Goal: Transaction & Acquisition: Book appointment/travel/reservation

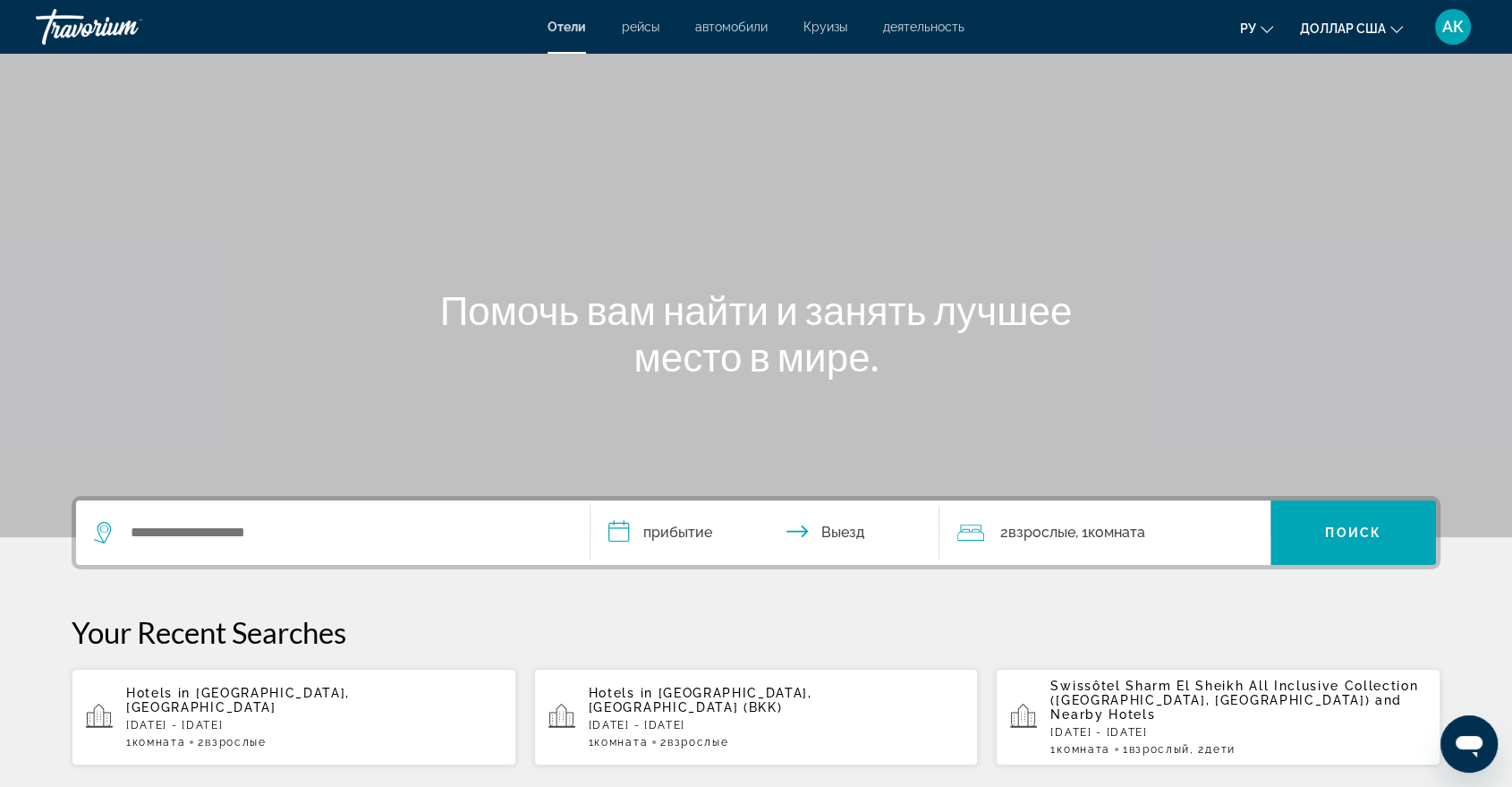
click at [1438, 30] on div "АК" at bounding box center [1453, 27] width 36 height 36
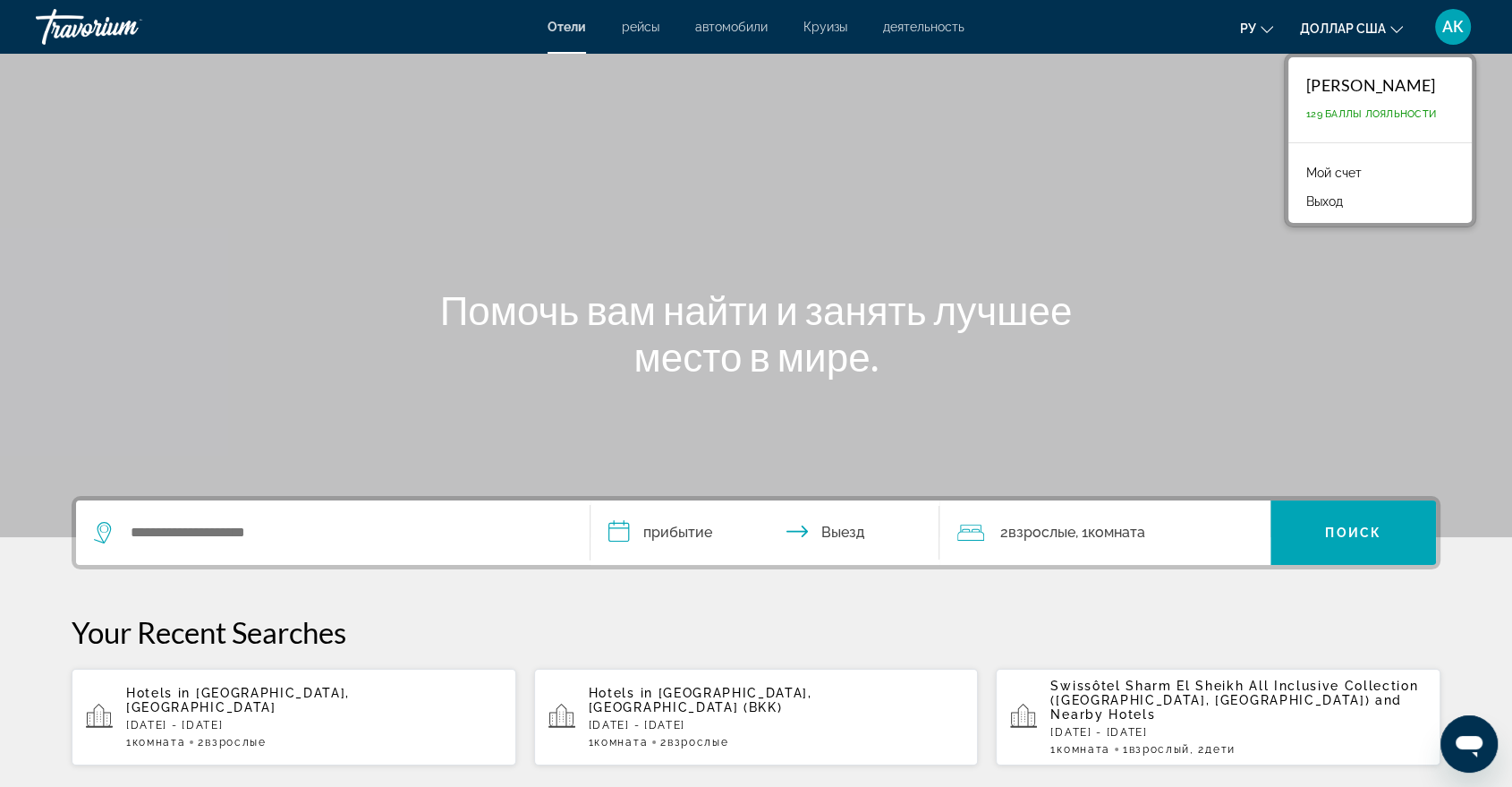
click at [1330, 177] on font "Мой счет" at bounding box center [1333, 172] width 55 height 14
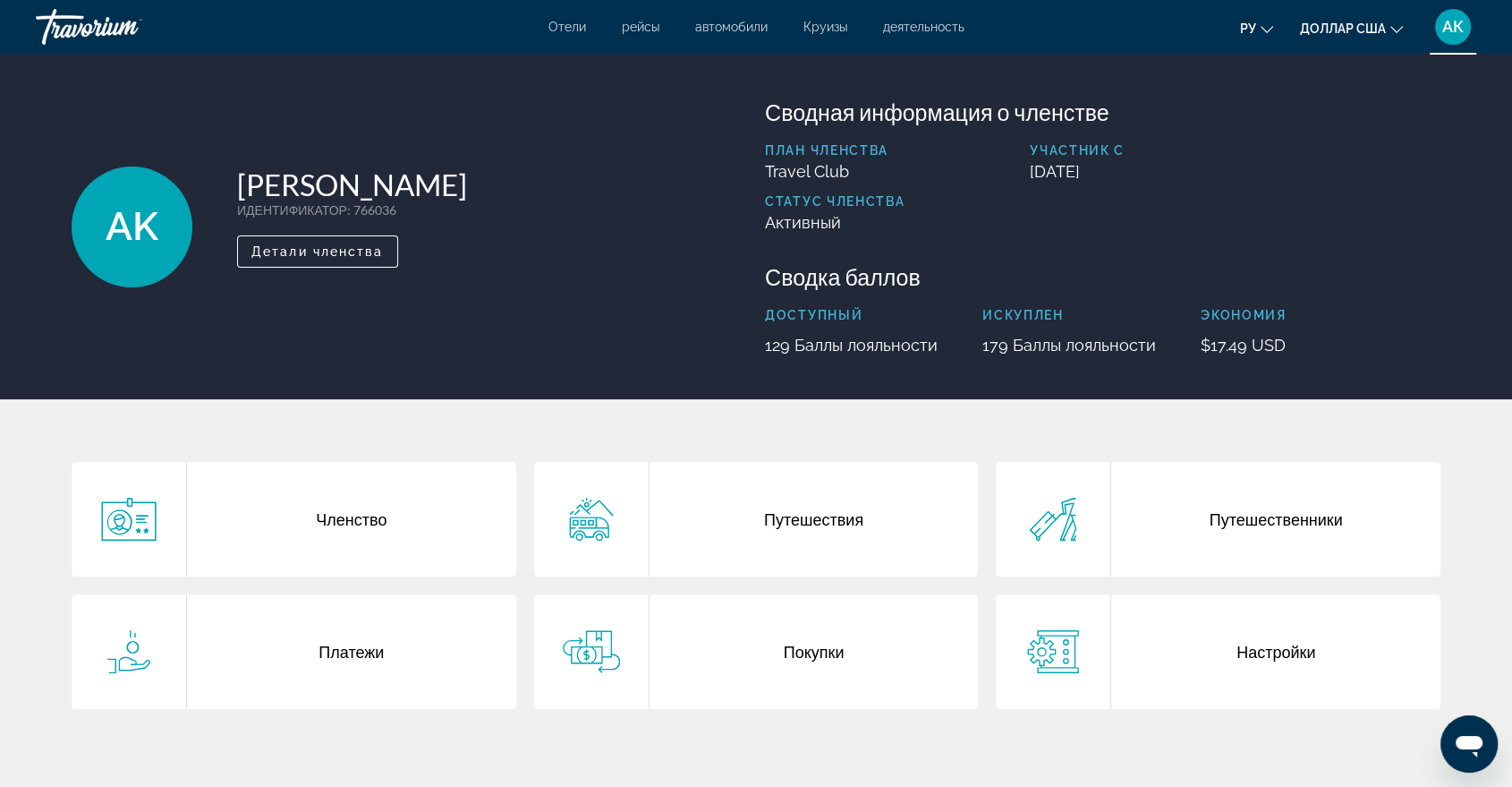
click at [371, 658] on div "Платежи" at bounding box center [352, 651] width 329 height 114
click at [782, 522] on div "Путешествия" at bounding box center [814, 519] width 329 height 114
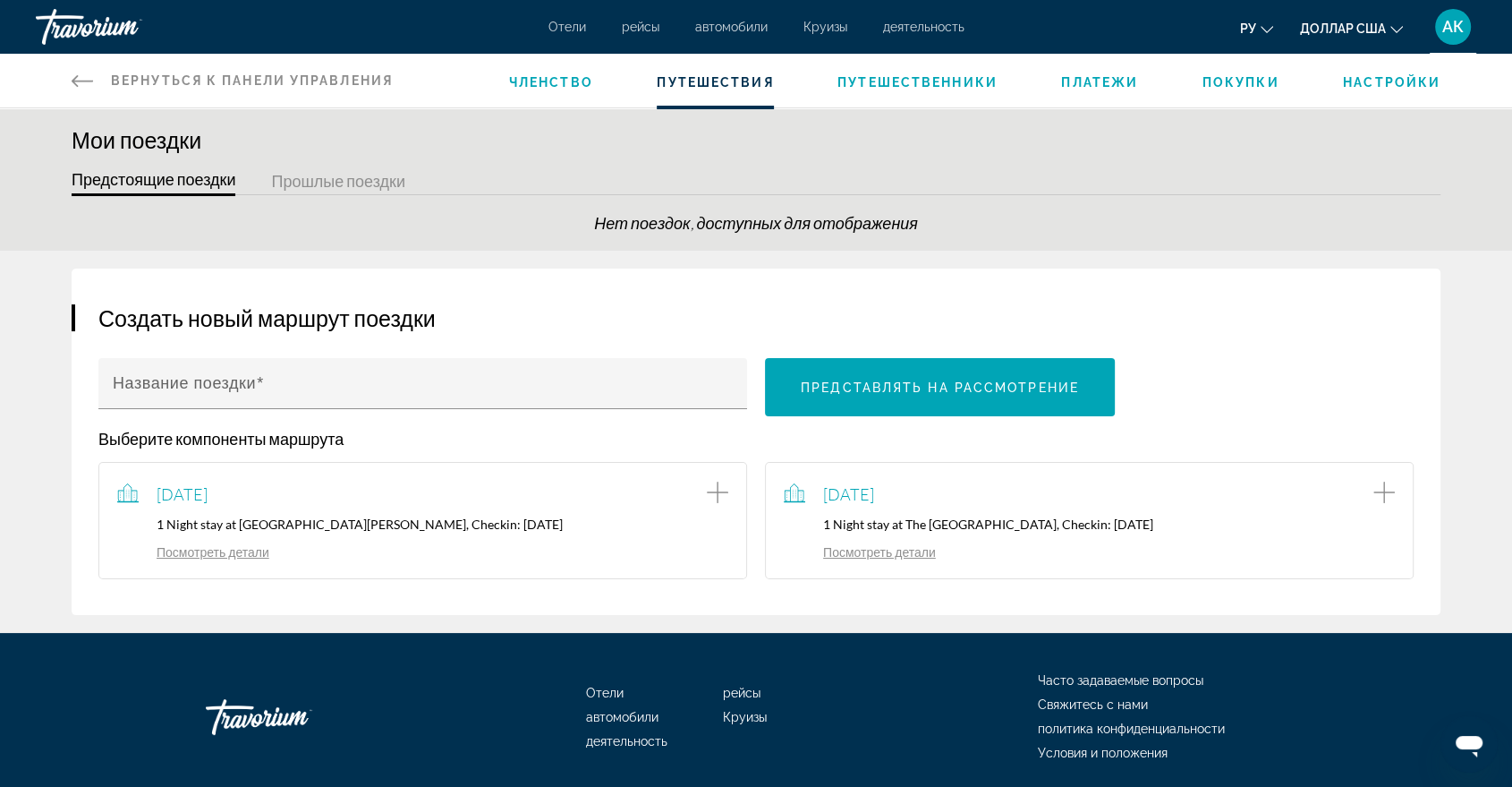
click at [241, 553] on link "Посмотреть детали" at bounding box center [193, 552] width 153 height 15
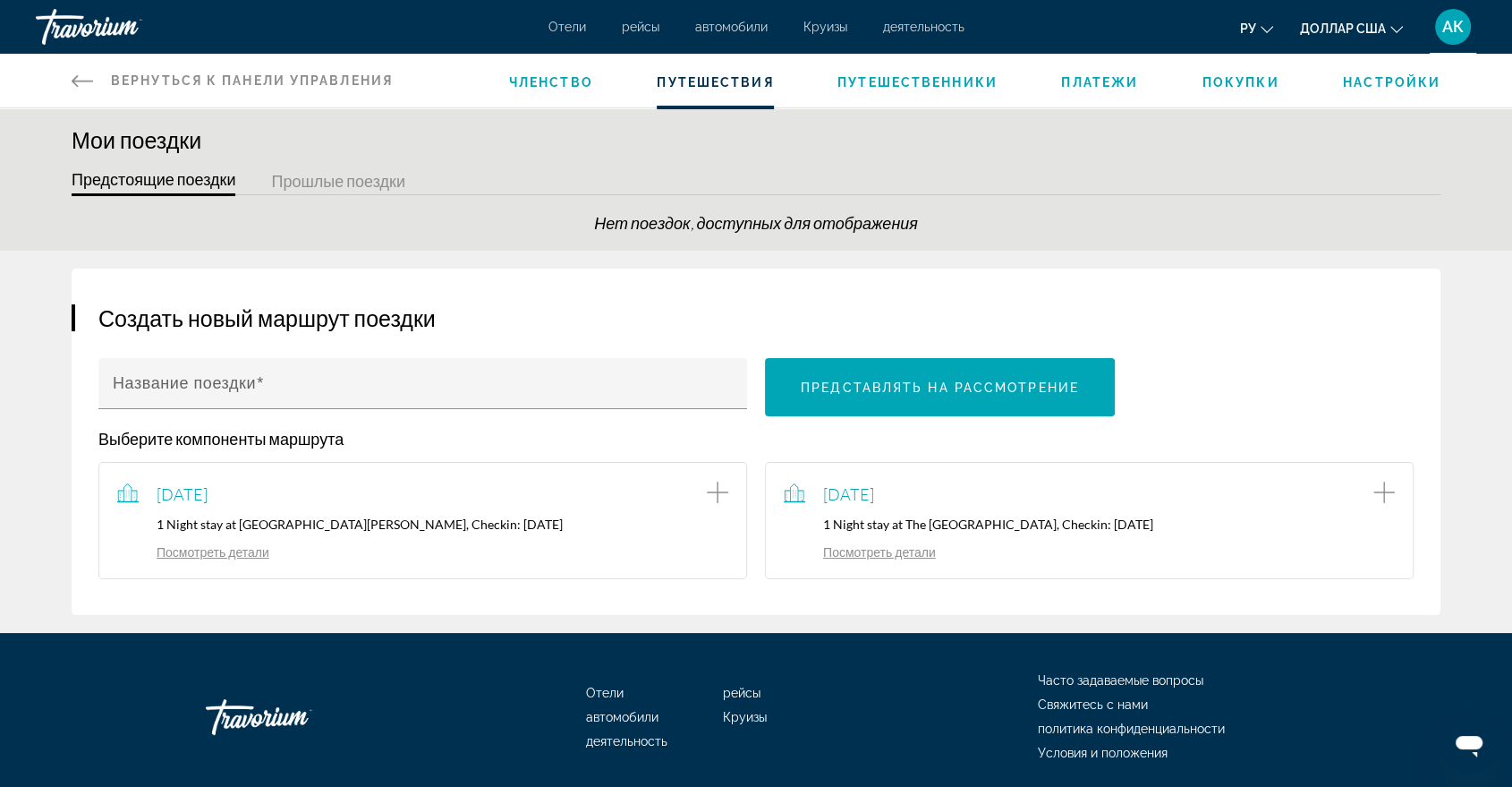
click at [923, 75] on span "Путешественники" at bounding box center [917, 81] width 160 height 14
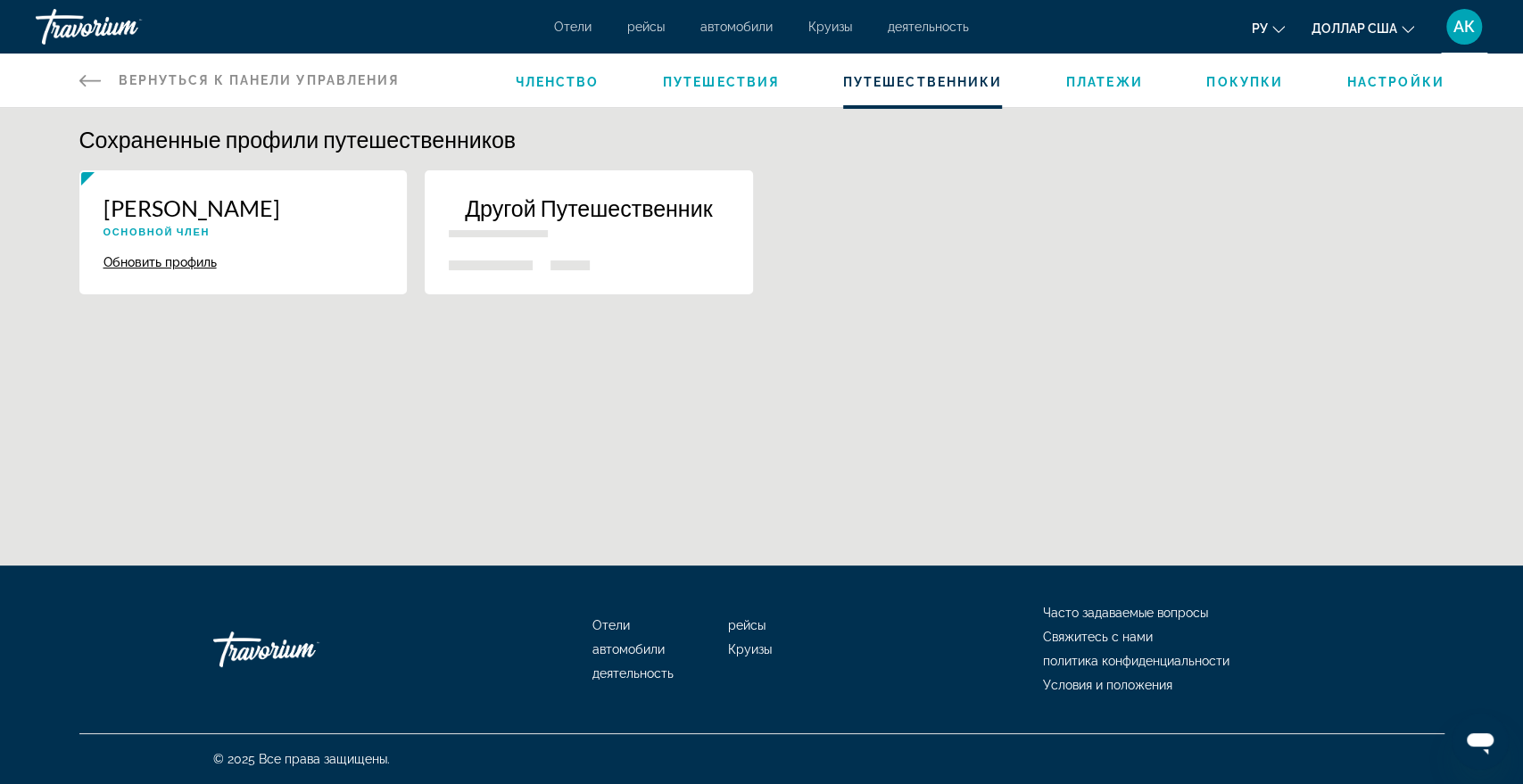
click at [1116, 75] on span "Платежи" at bounding box center [1104, 81] width 76 height 14
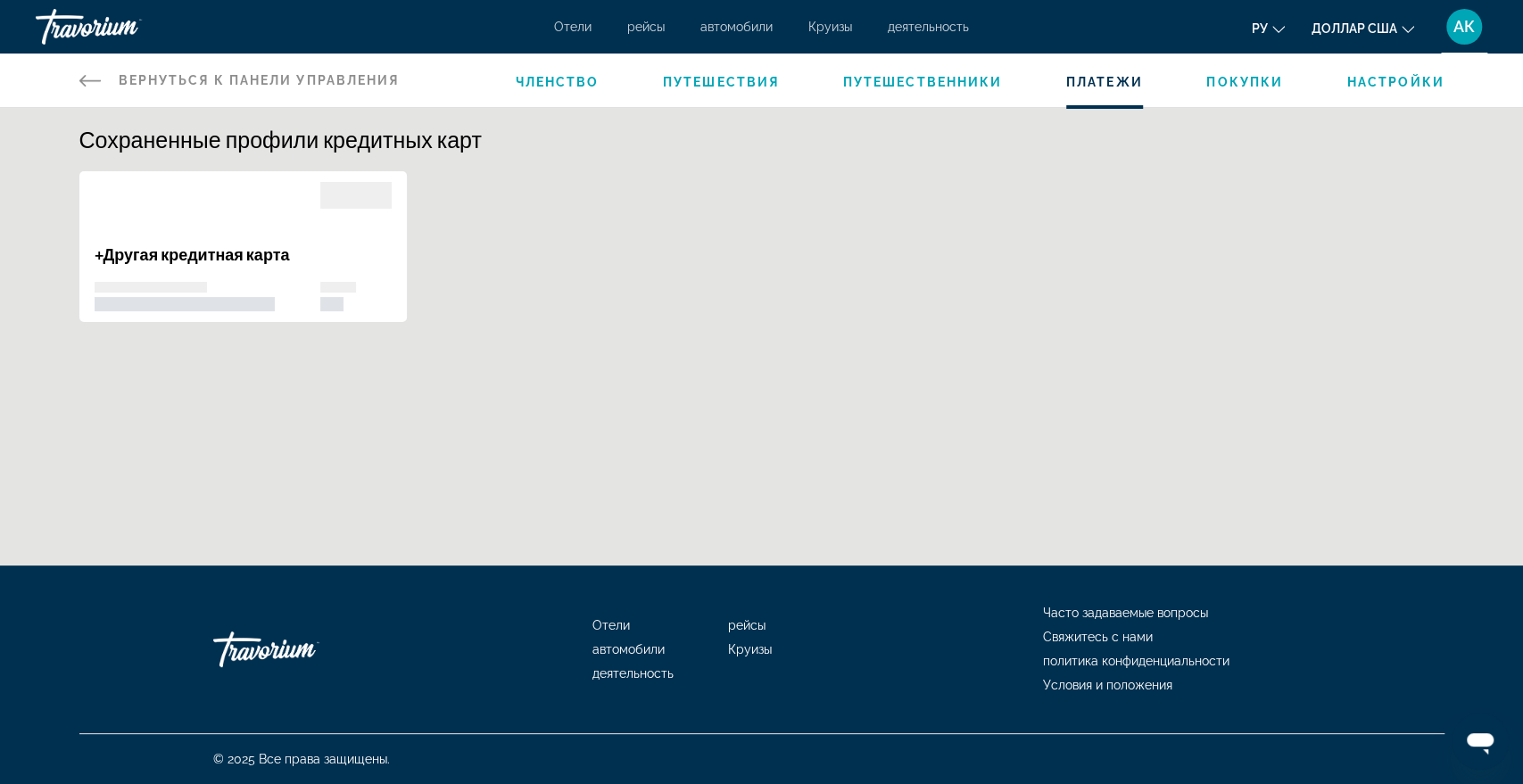
click at [1256, 80] on span "Покупки" at bounding box center [1244, 81] width 76 height 14
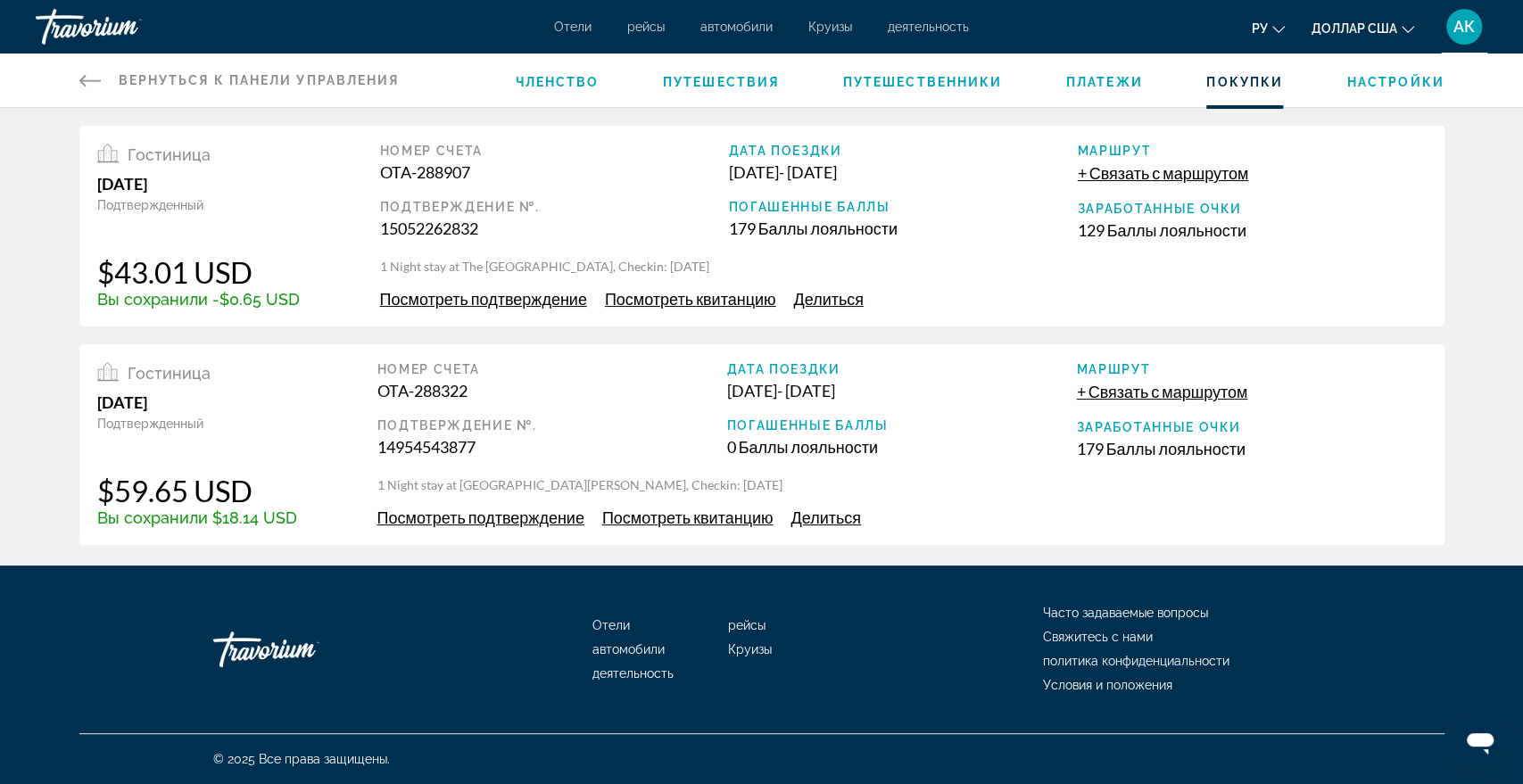
click at [1397, 84] on span "Настройки" at bounding box center [1395, 81] width 97 height 14
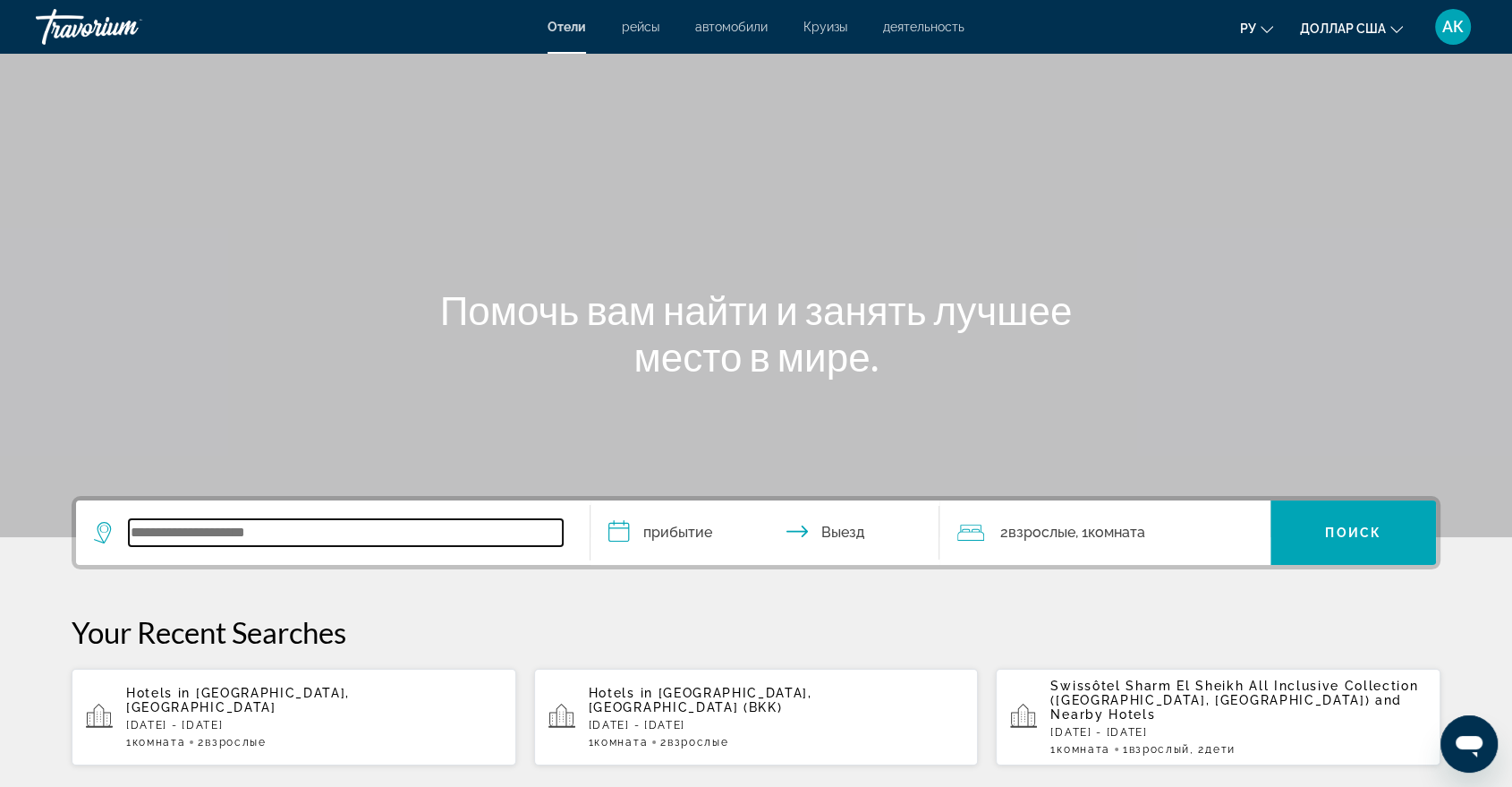
click at [134, 530] on input "Виджет поиска" at bounding box center [346, 532] width 434 height 27
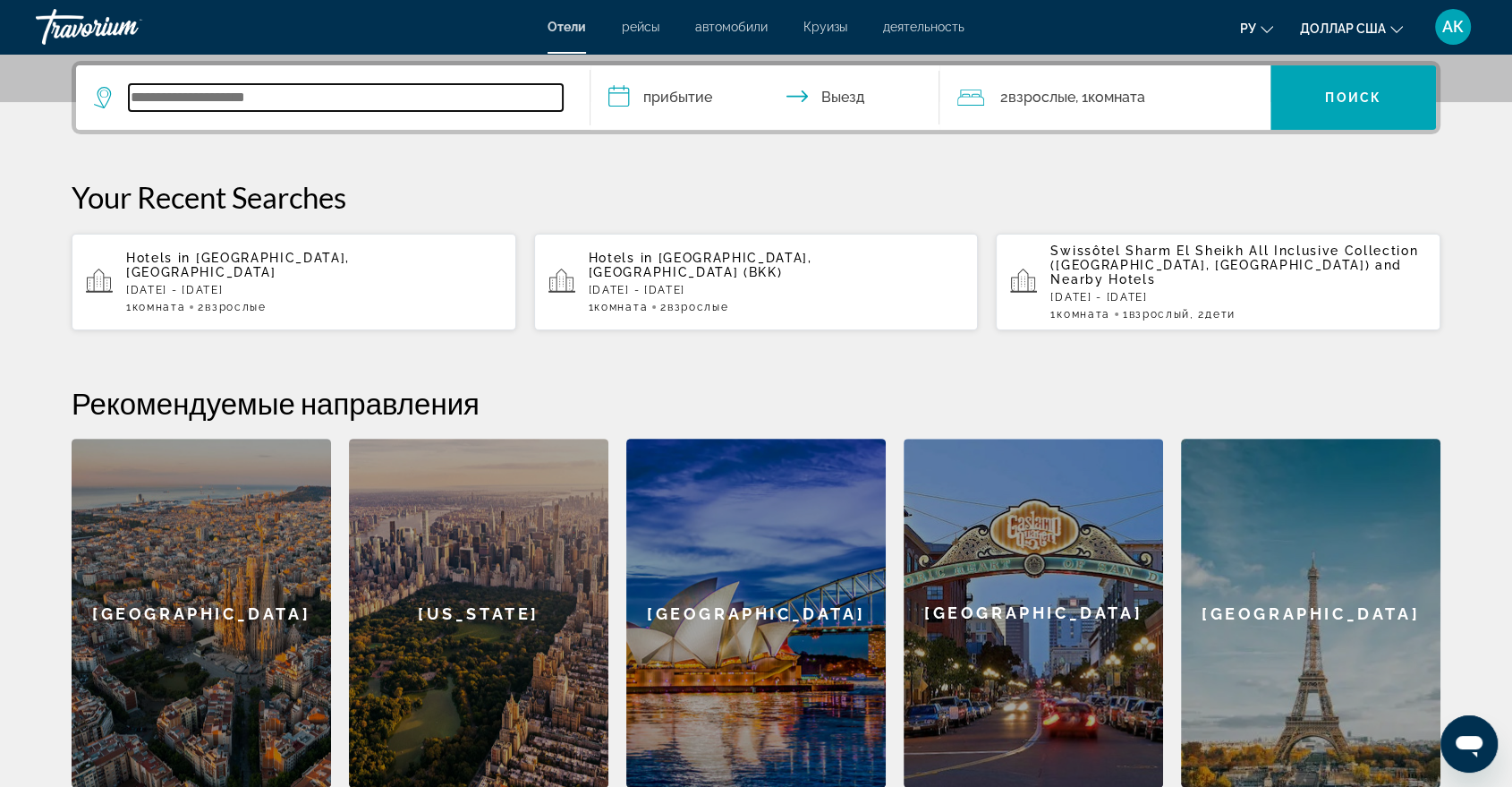
scroll to position [437, 0]
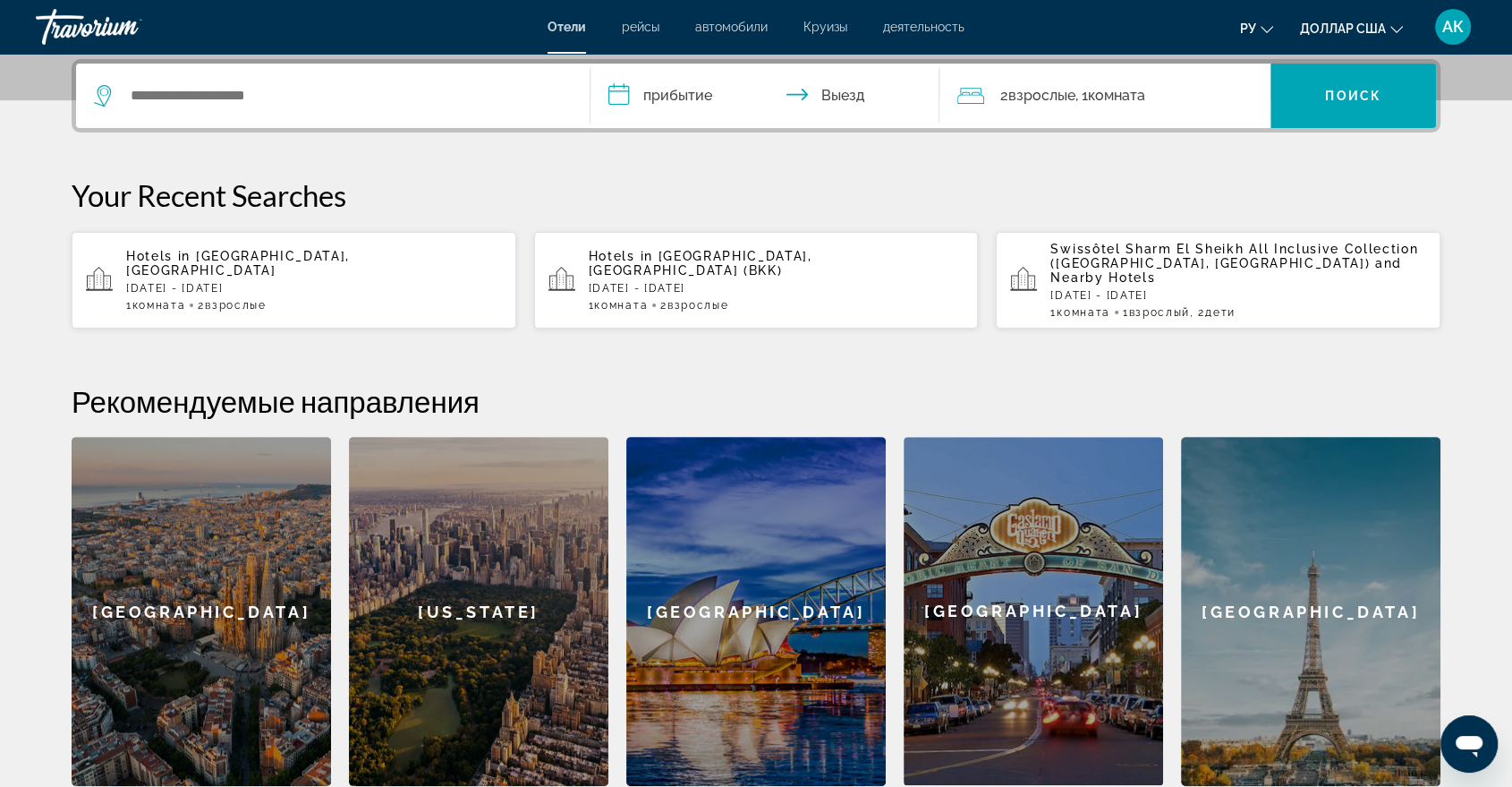
click at [247, 282] on p "[DATE] - [DATE]" at bounding box center [314, 287] width 376 height 12
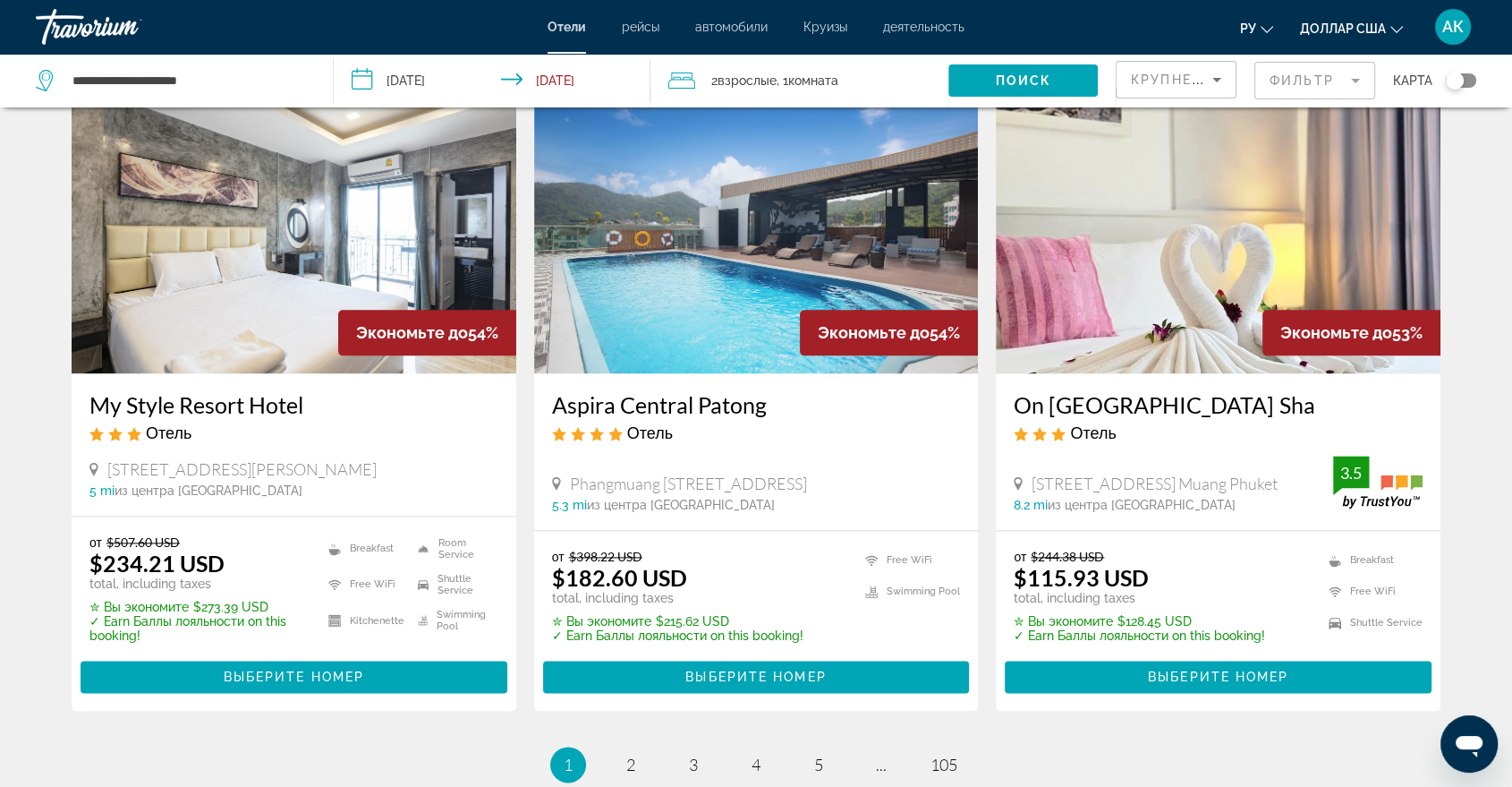
scroll to position [2188, 0]
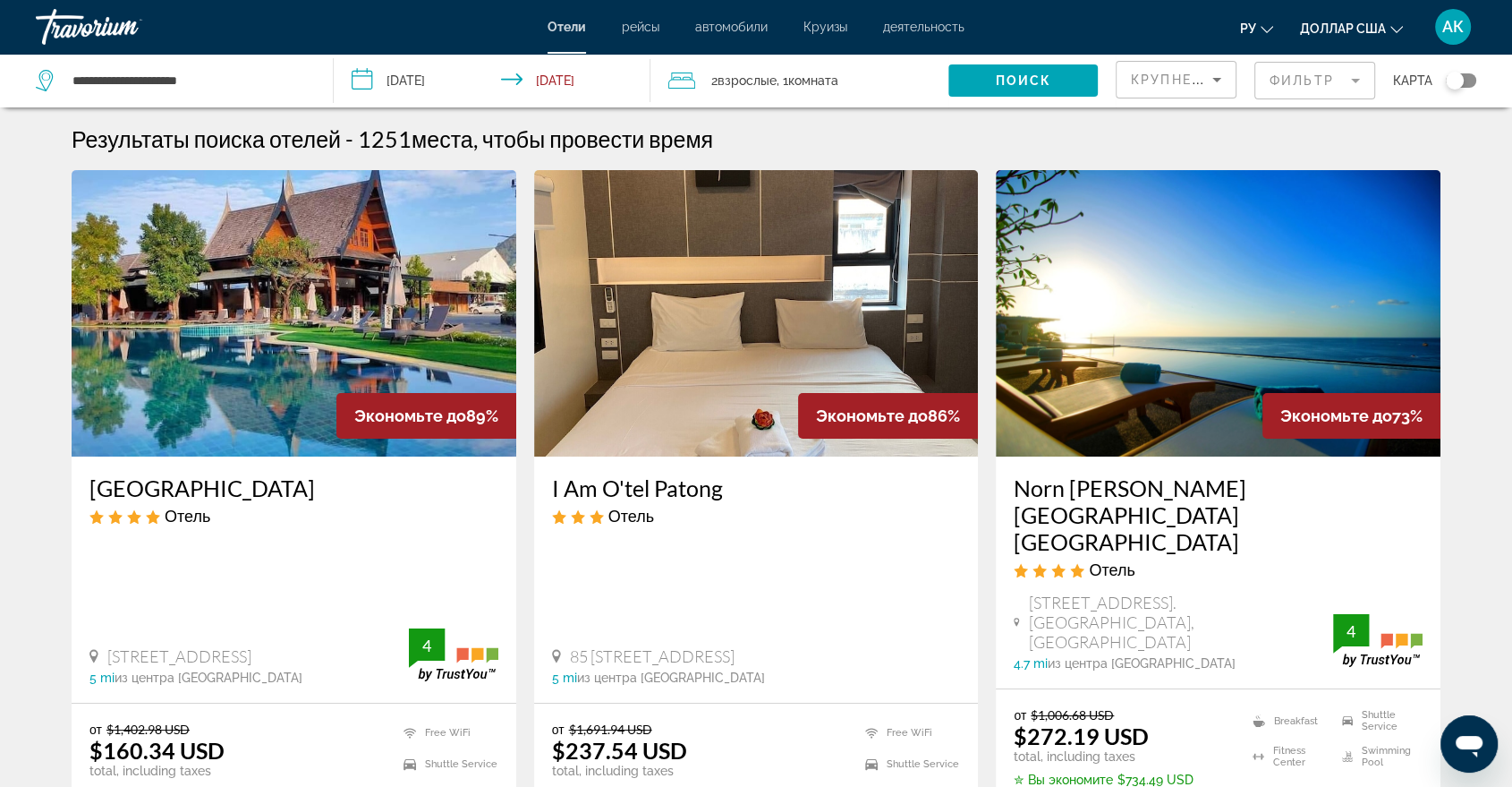
click at [138, 704] on div "от $1,402.98 USD $160.34 USD total, including taxes ✮ Вы экономите $1,242.64 US…" at bounding box center [294, 794] width 444 height 180
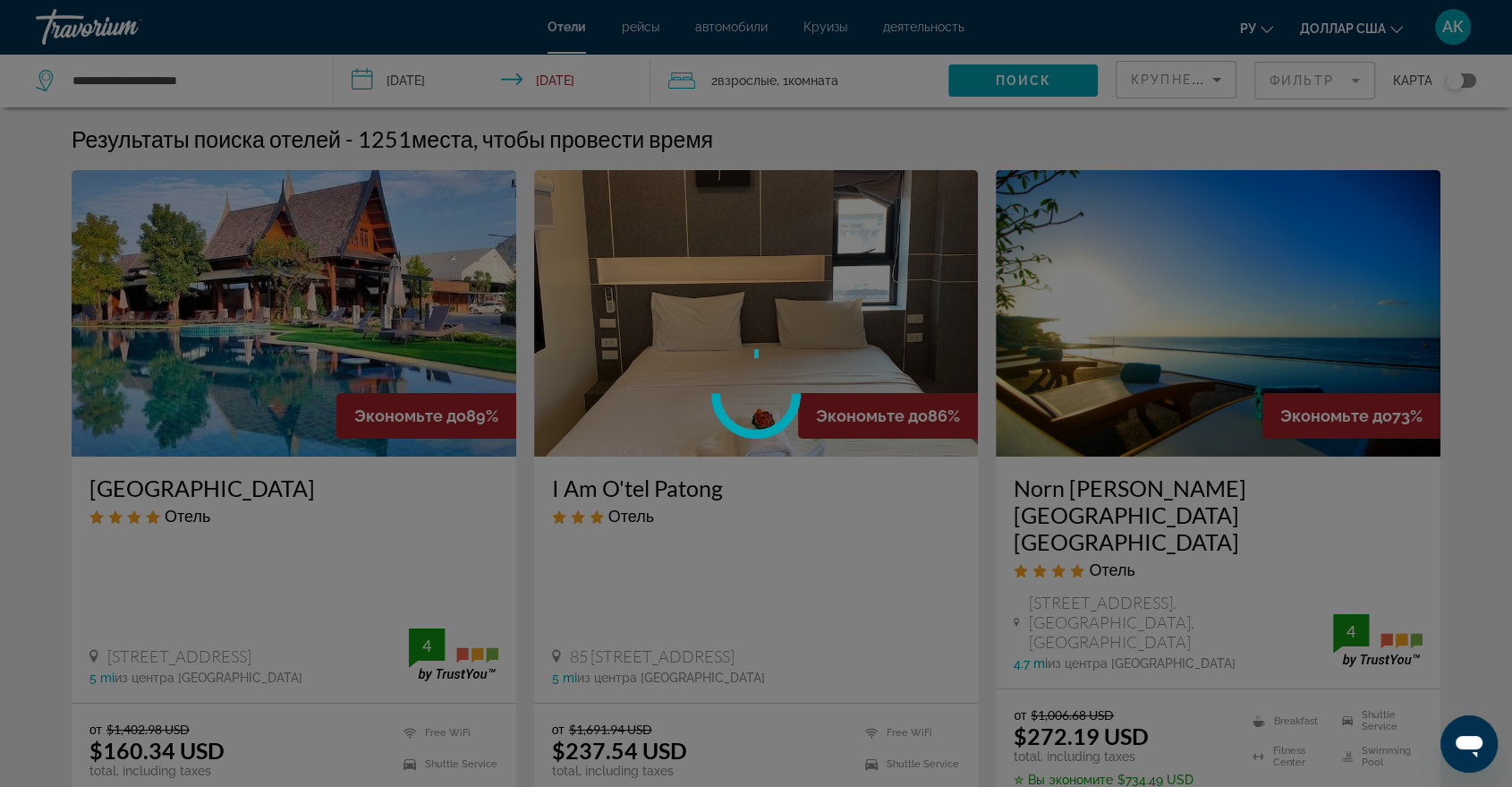
scroll to position [39, 0]
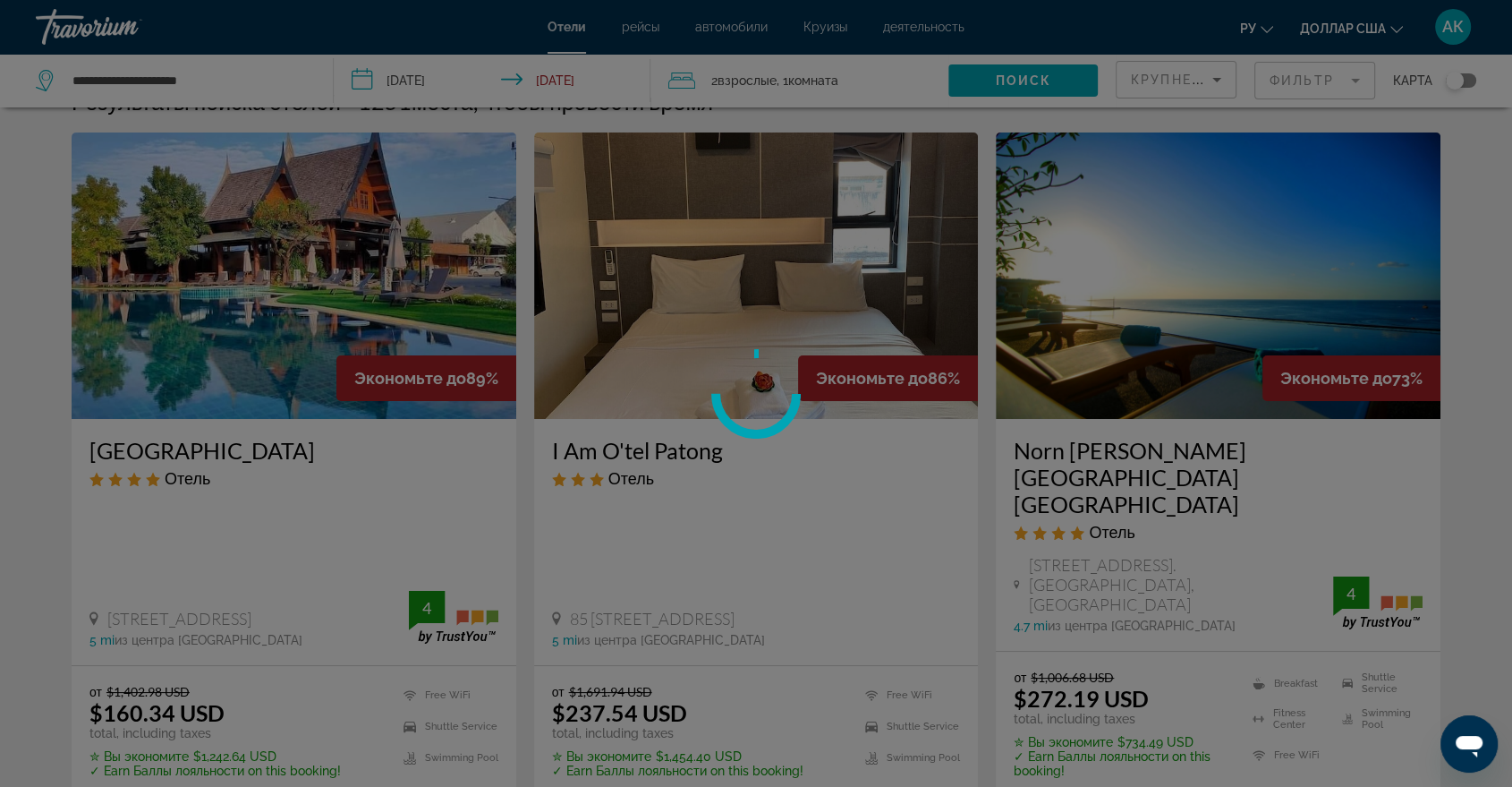
click at [268, 771] on div at bounding box center [756, 393] width 1512 height 787
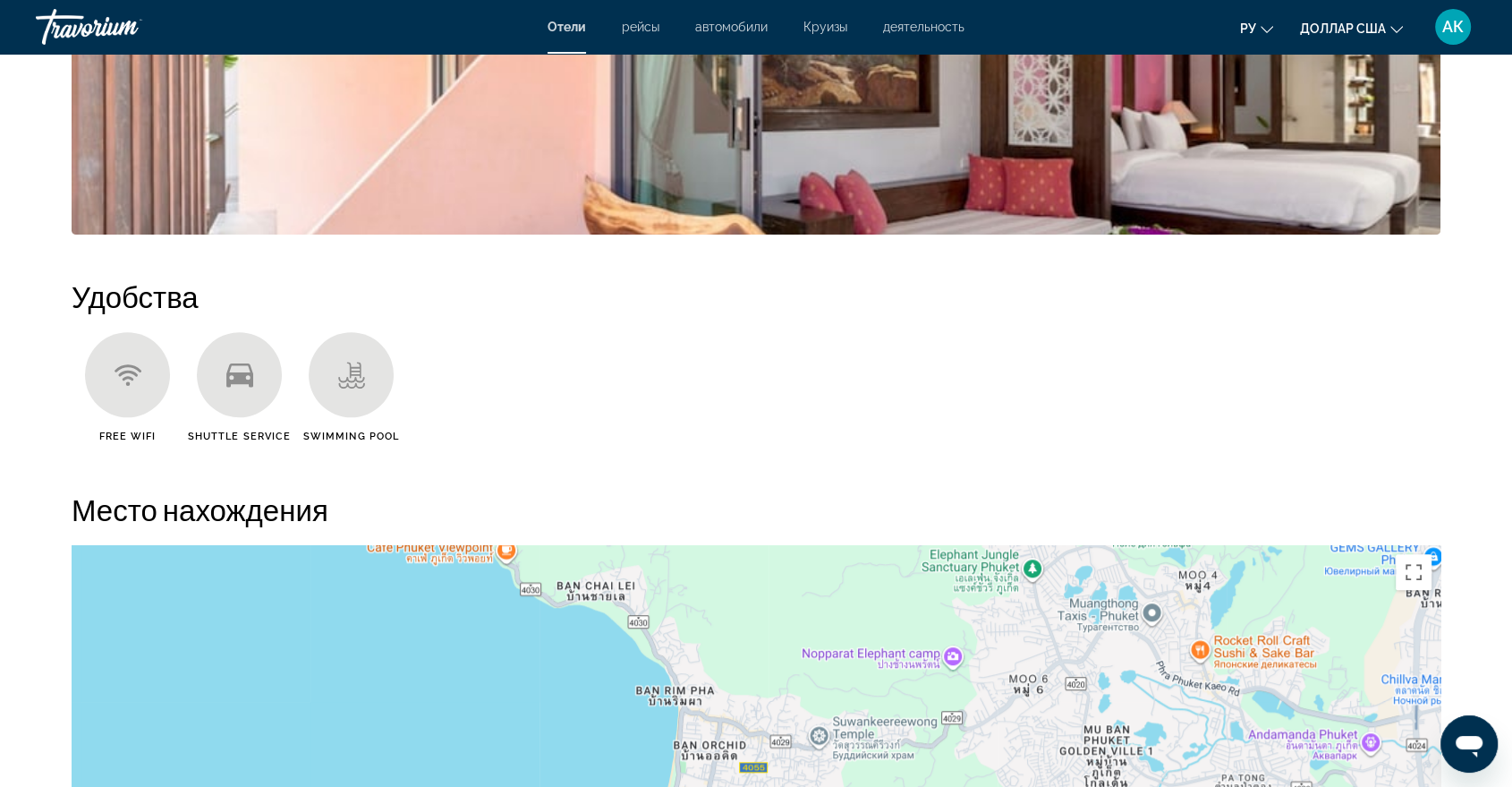
scroll to position [1232, 0]
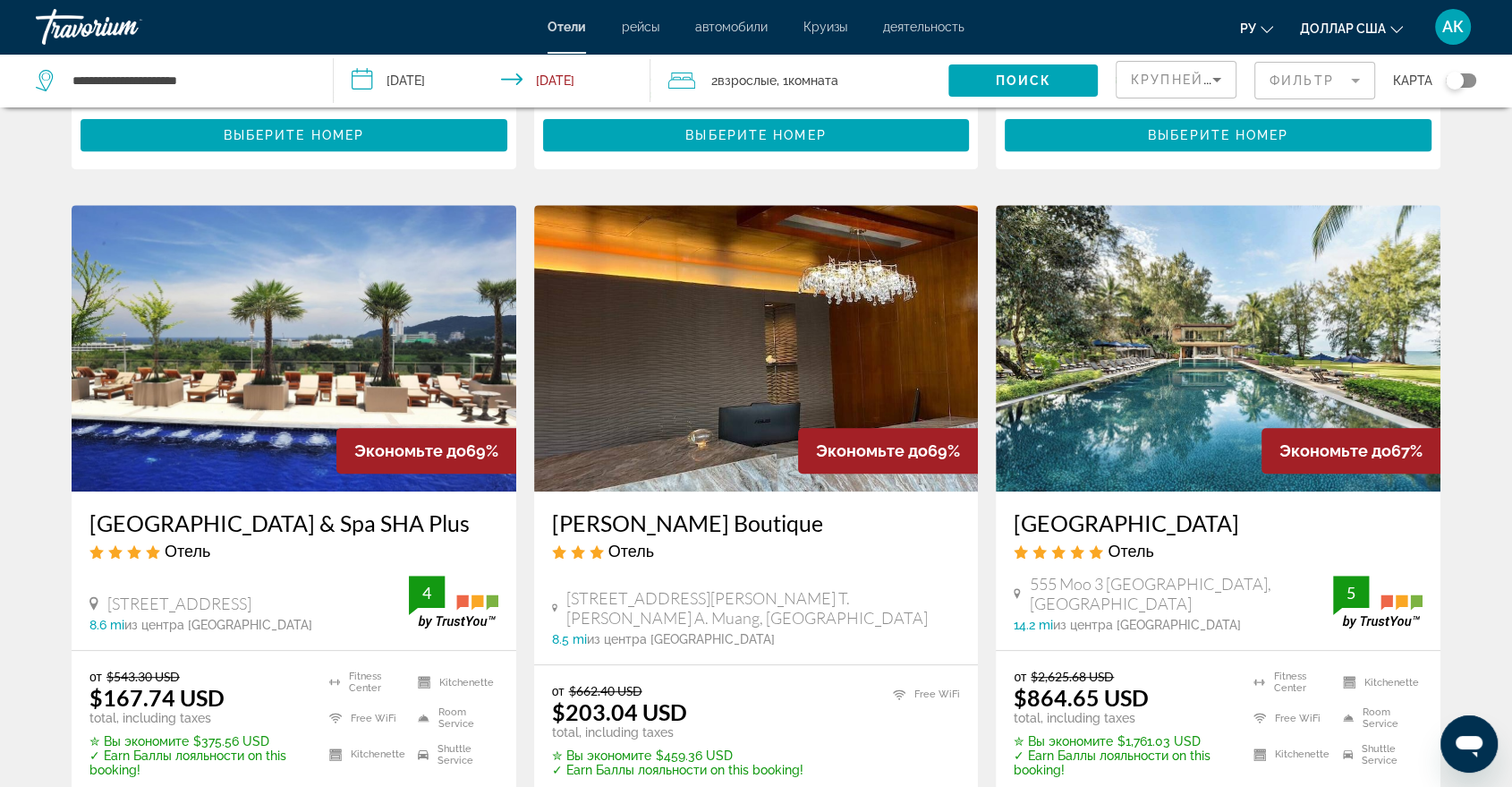
scroll to position [716, 0]
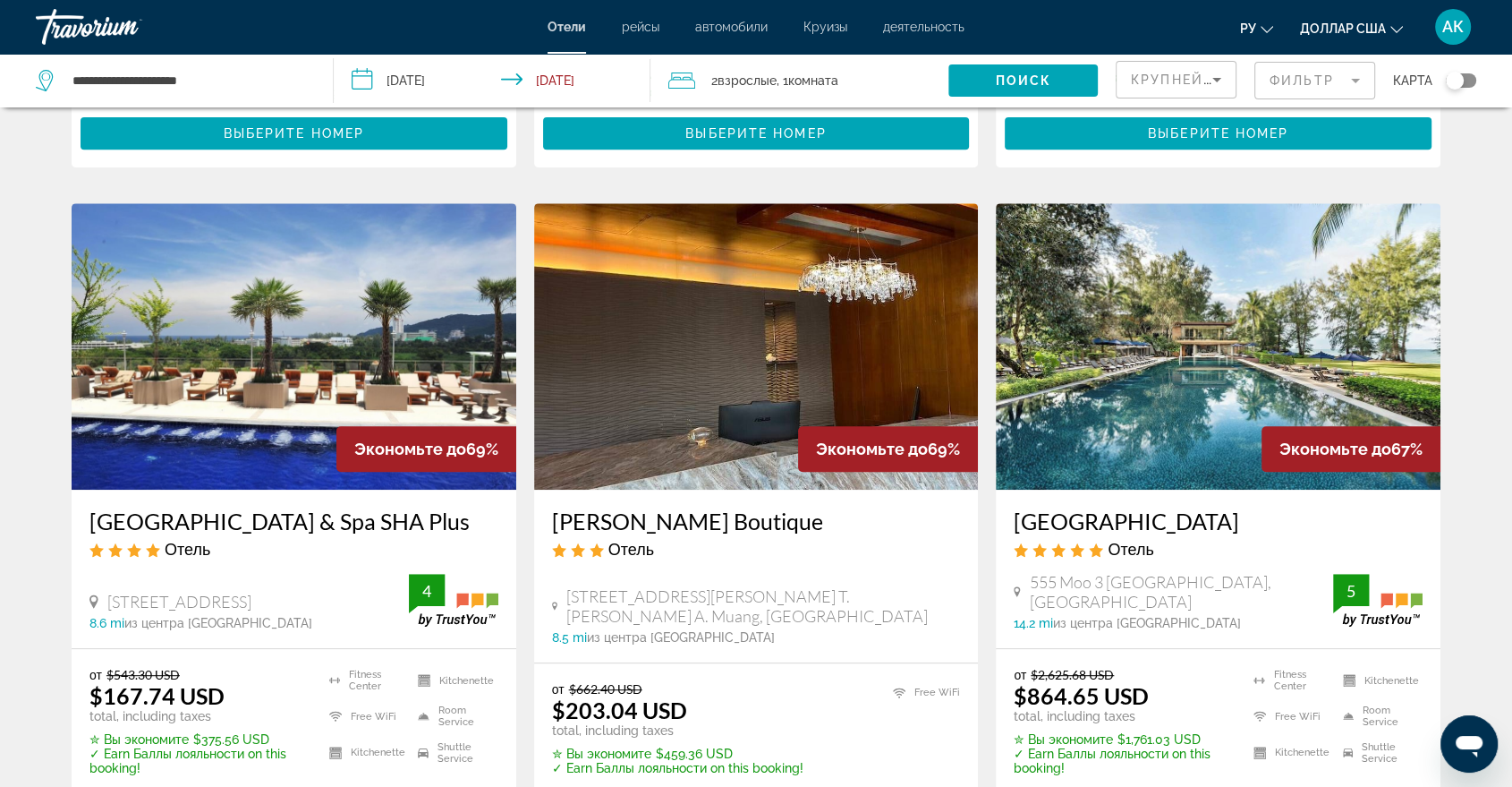
click at [287, 270] on img "Основное содержание" at bounding box center [294, 346] width 444 height 286
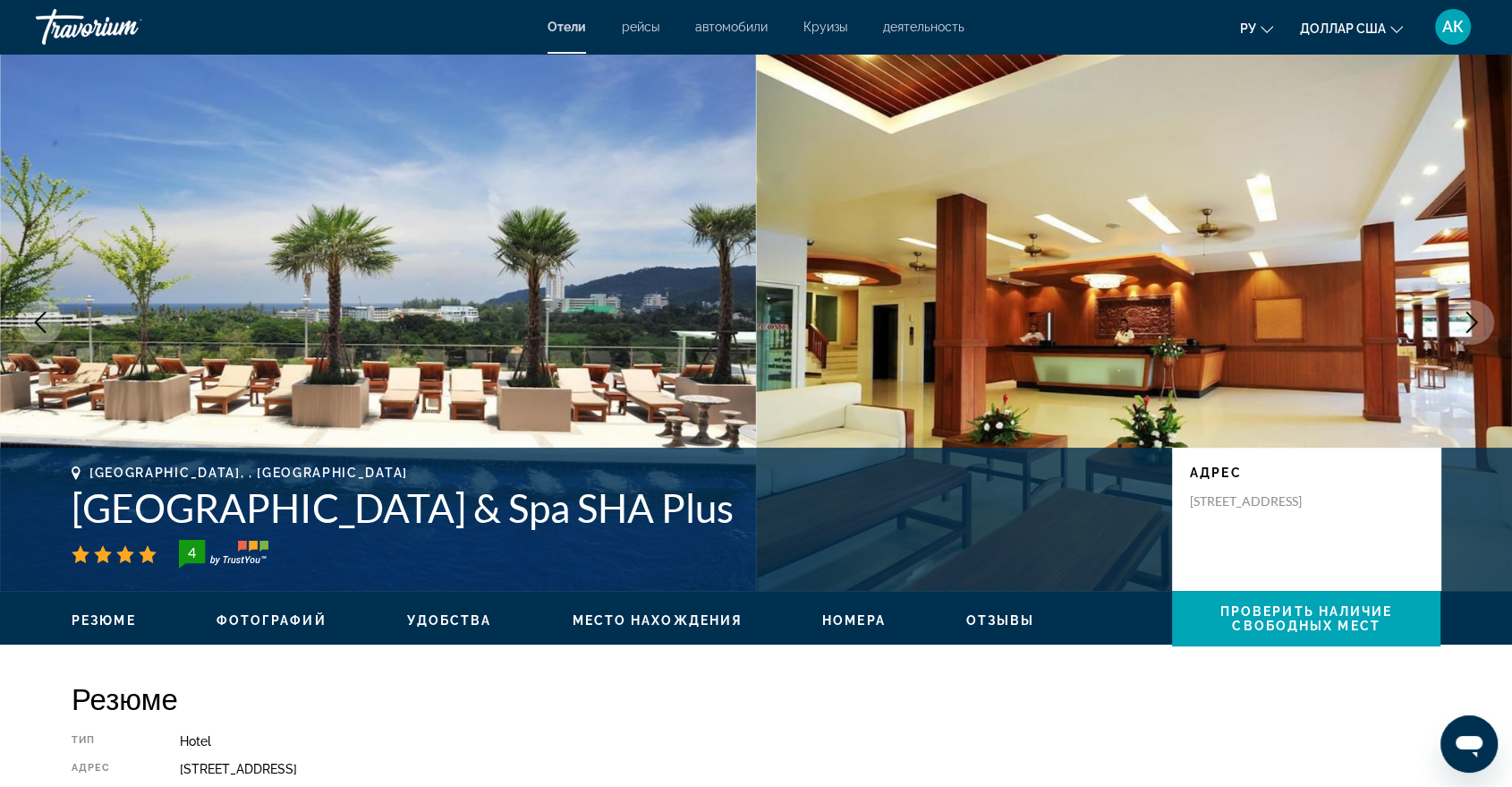
click at [287, 270] on img "Основное содержание" at bounding box center [378, 322] width 756 height 537
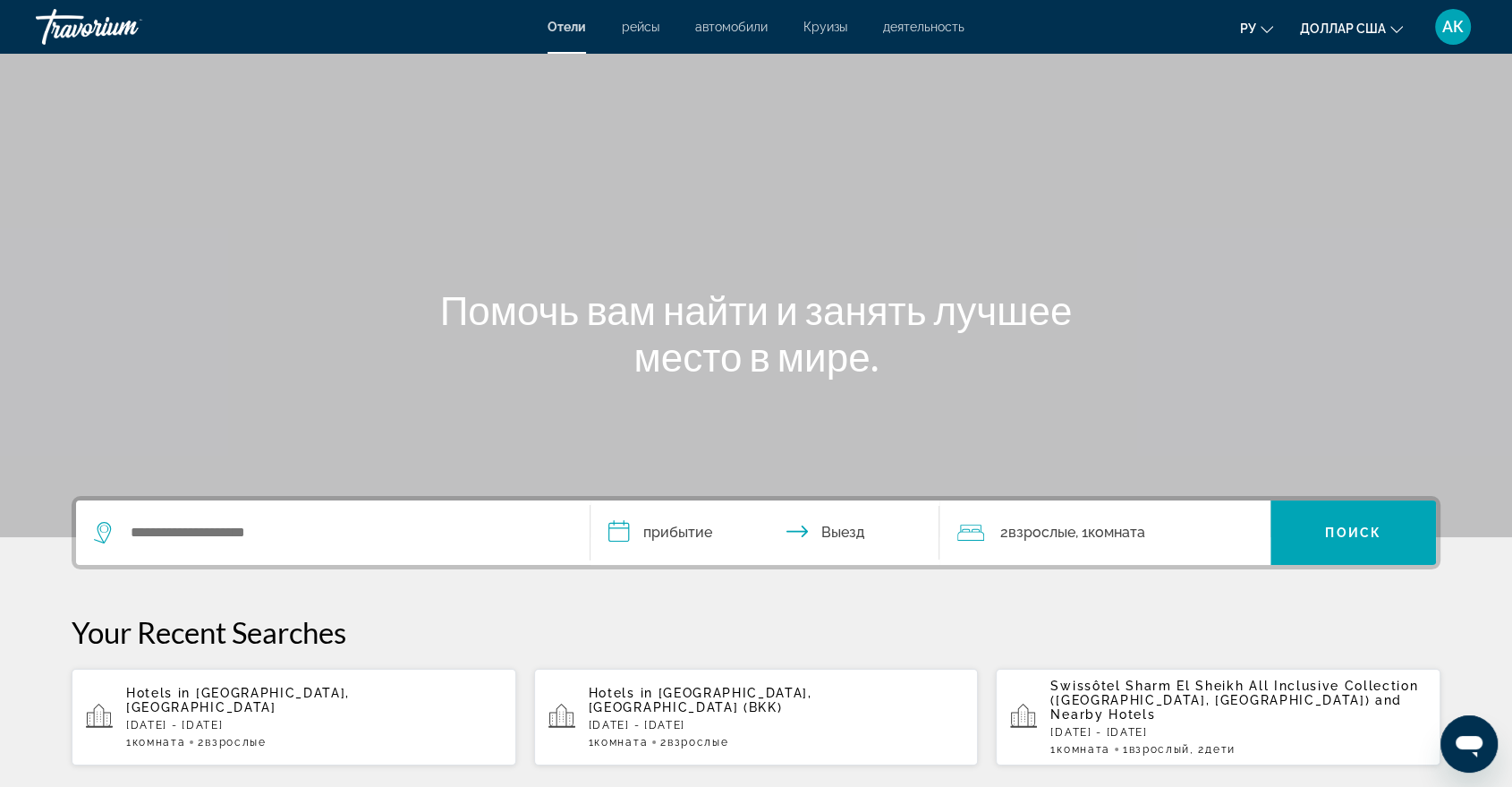
click at [192, 719] on p "[DATE] - [DATE]" at bounding box center [314, 724] width 376 height 12
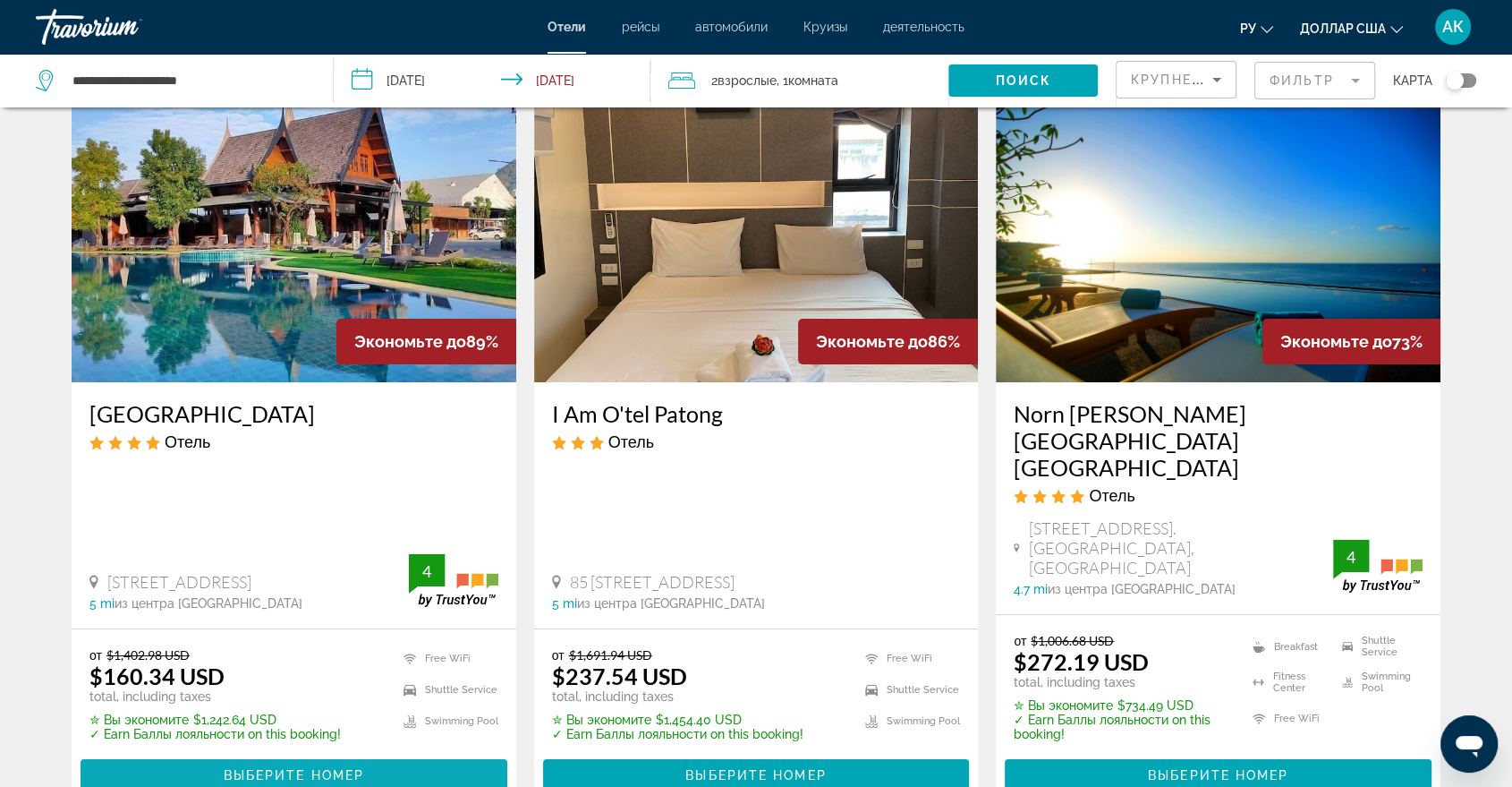
scroll to position [79, 0]
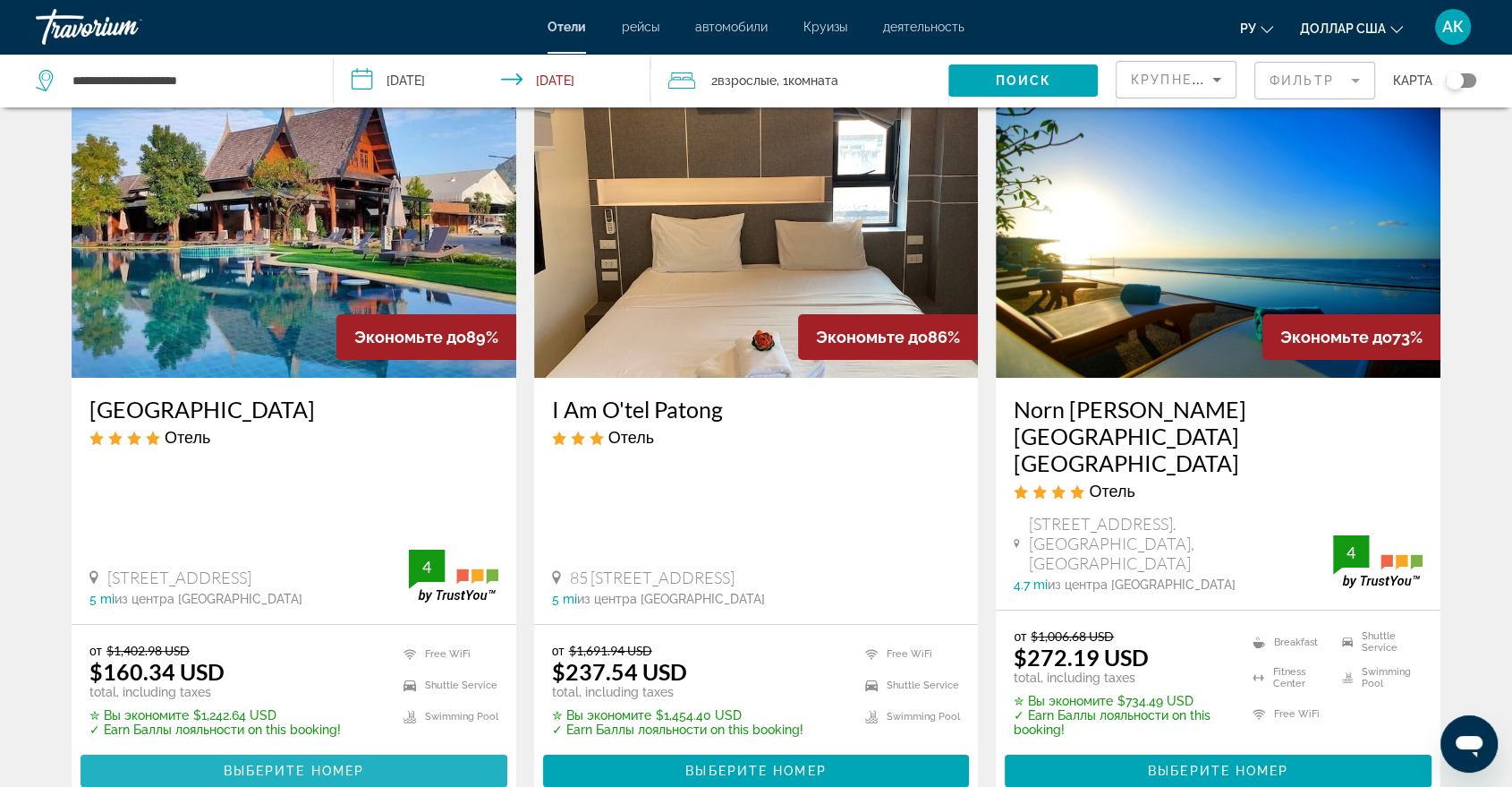
click at [247, 764] on span "Выберите номер" at bounding box center [294, 770] width 140 height 14
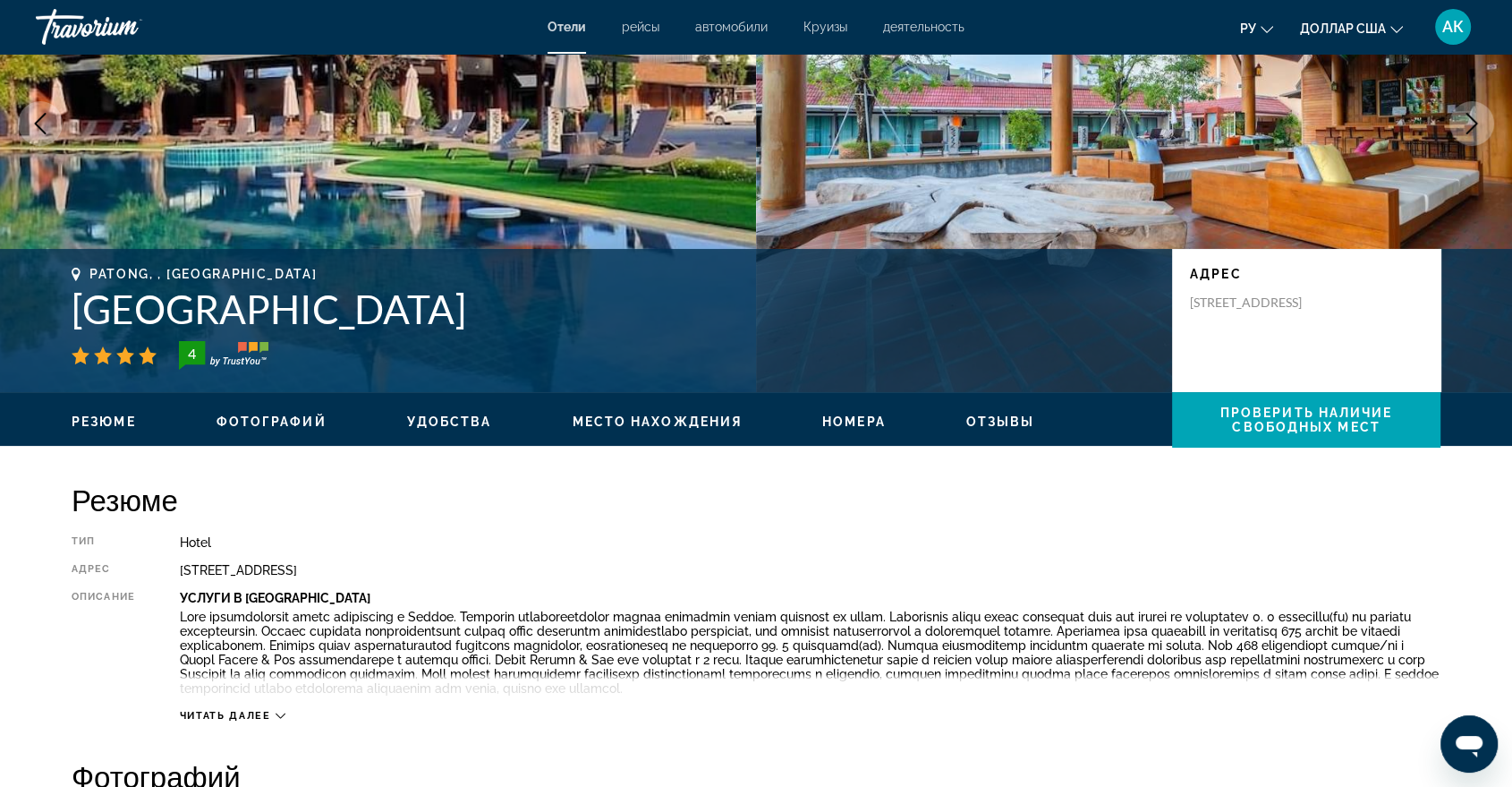
scroll to position [398, 0]
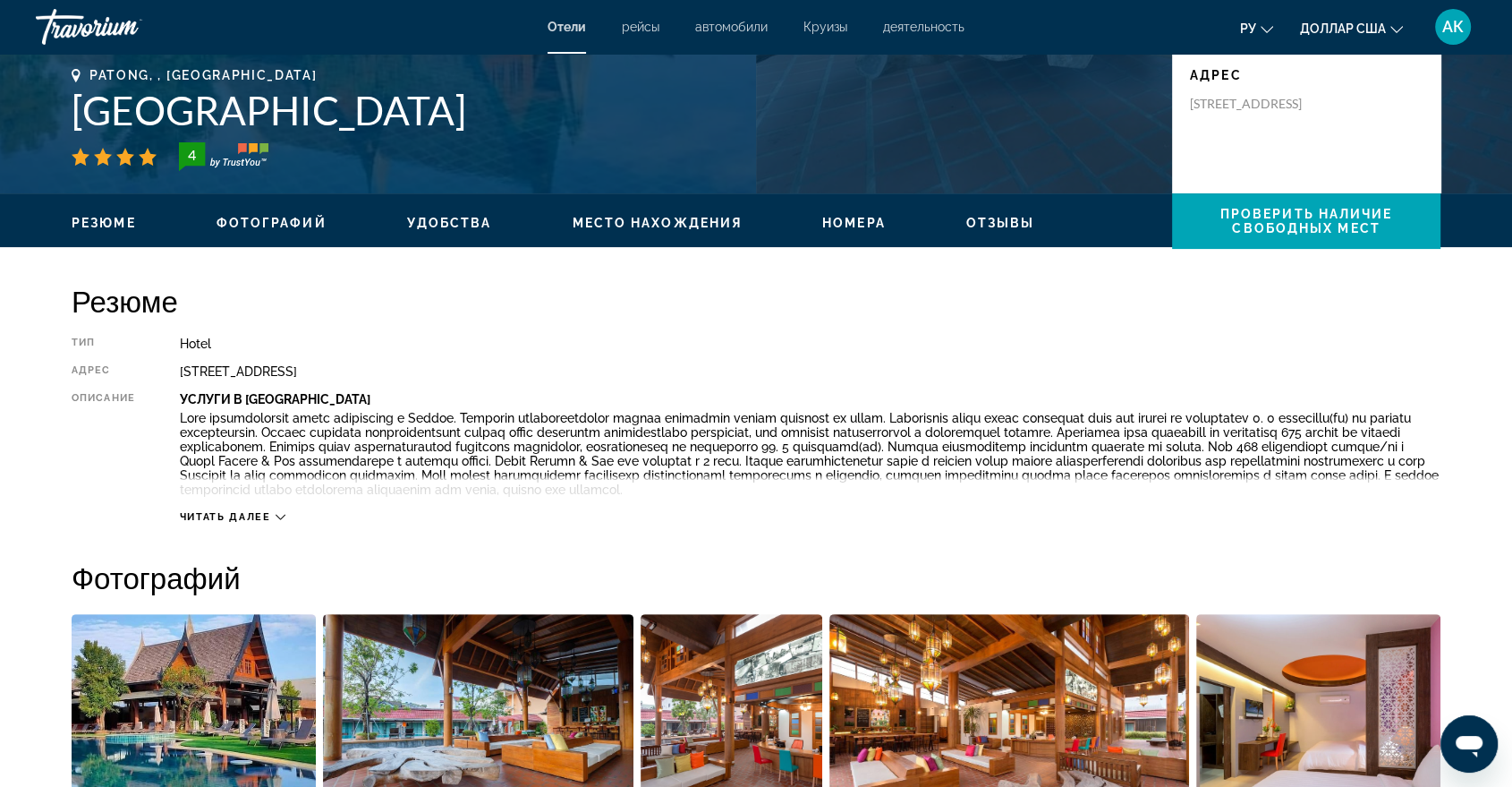
click at [200, 517] on span "Читать далее" at bounding box center [225, 517] width 92 height 11
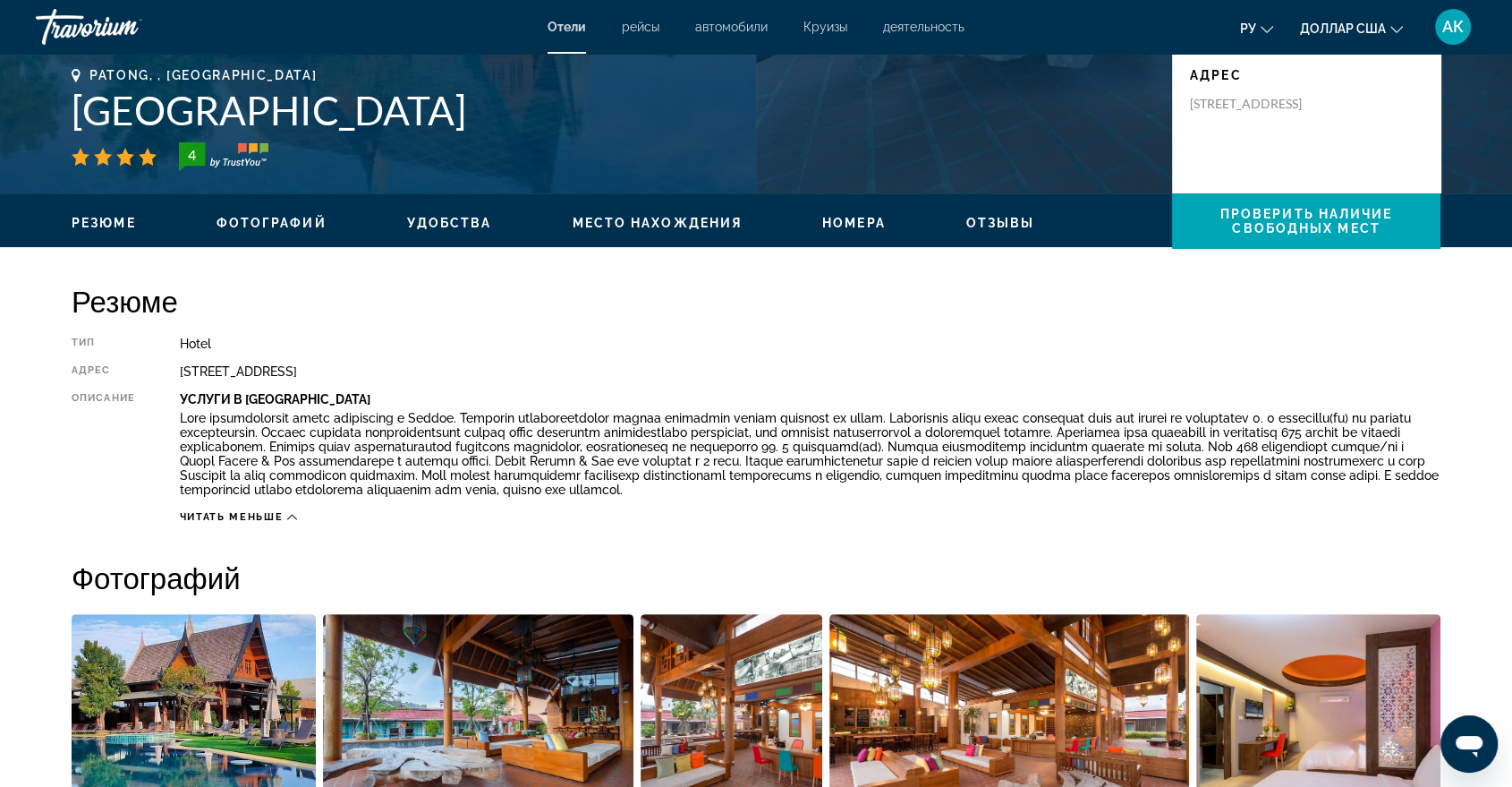
click at [1115, 129] on div "Patong, , [GEOGRAPHIC_DATA] [GEOGRAPHIC_DATA] 4" at bounding box center [613, 120] width 1083 height 103
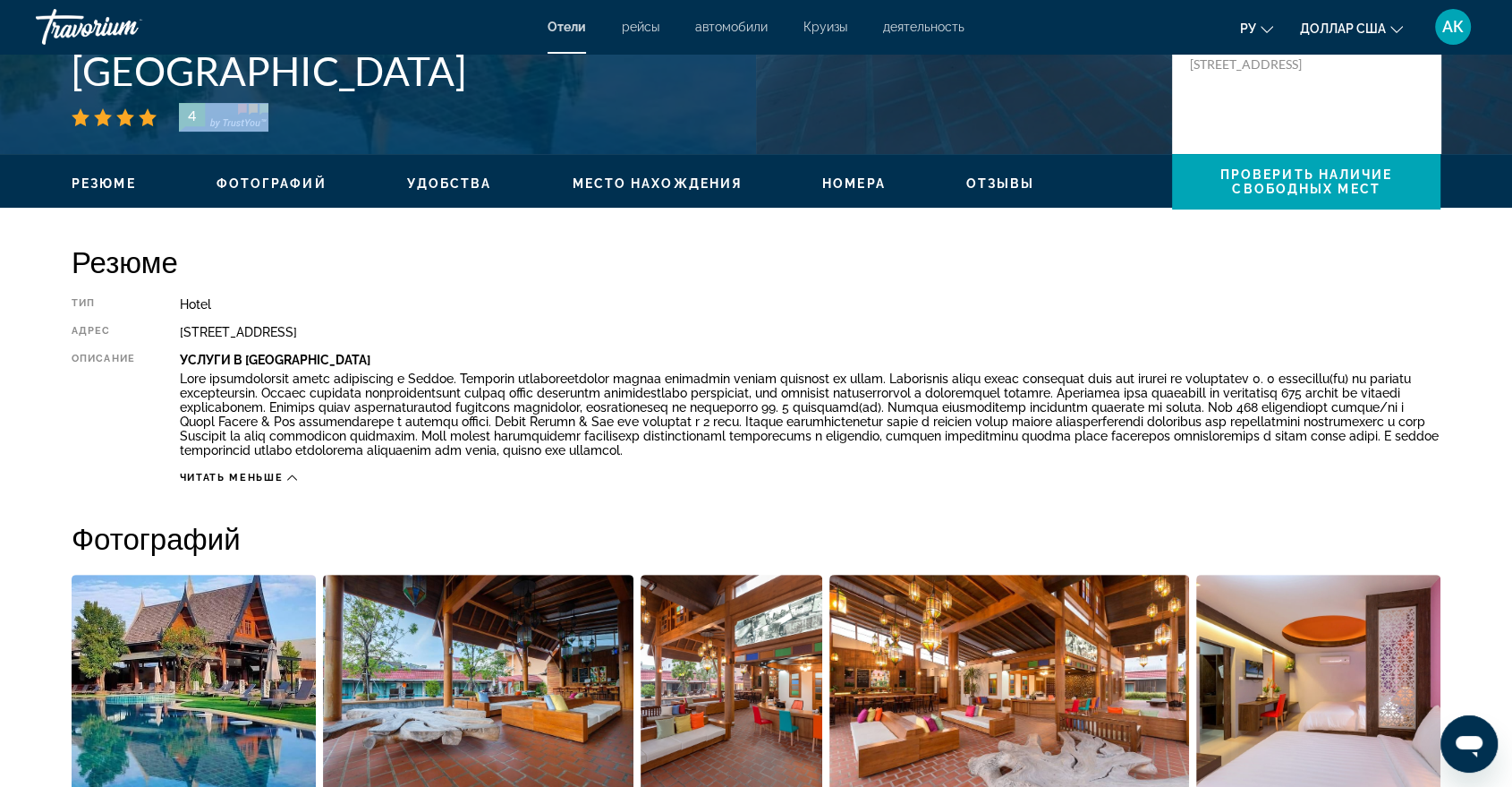
click at [1115, 129] on div "4" at bounding box center [613, 117] width 1083 height 29
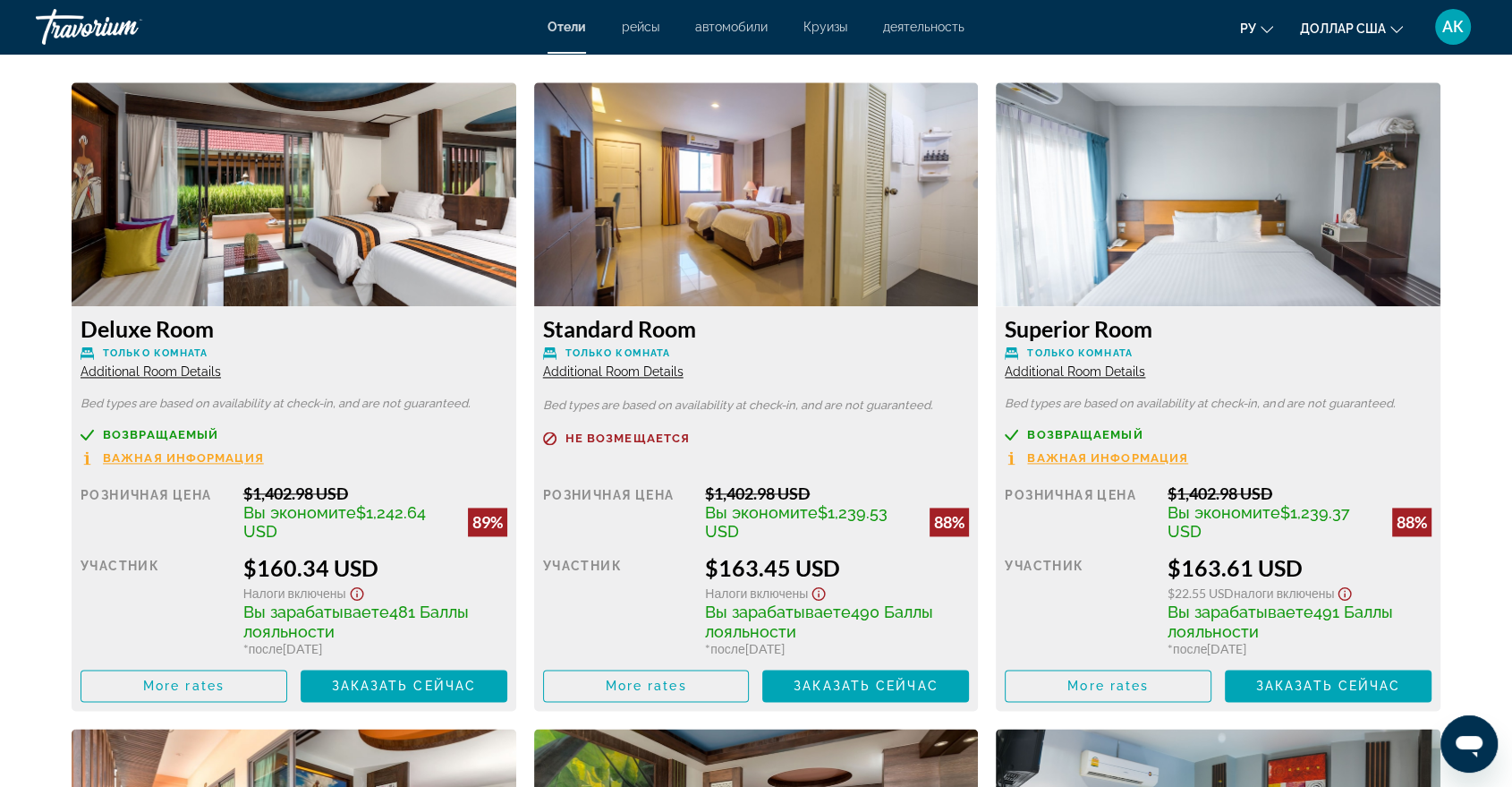
scroll to position [2466, 0]
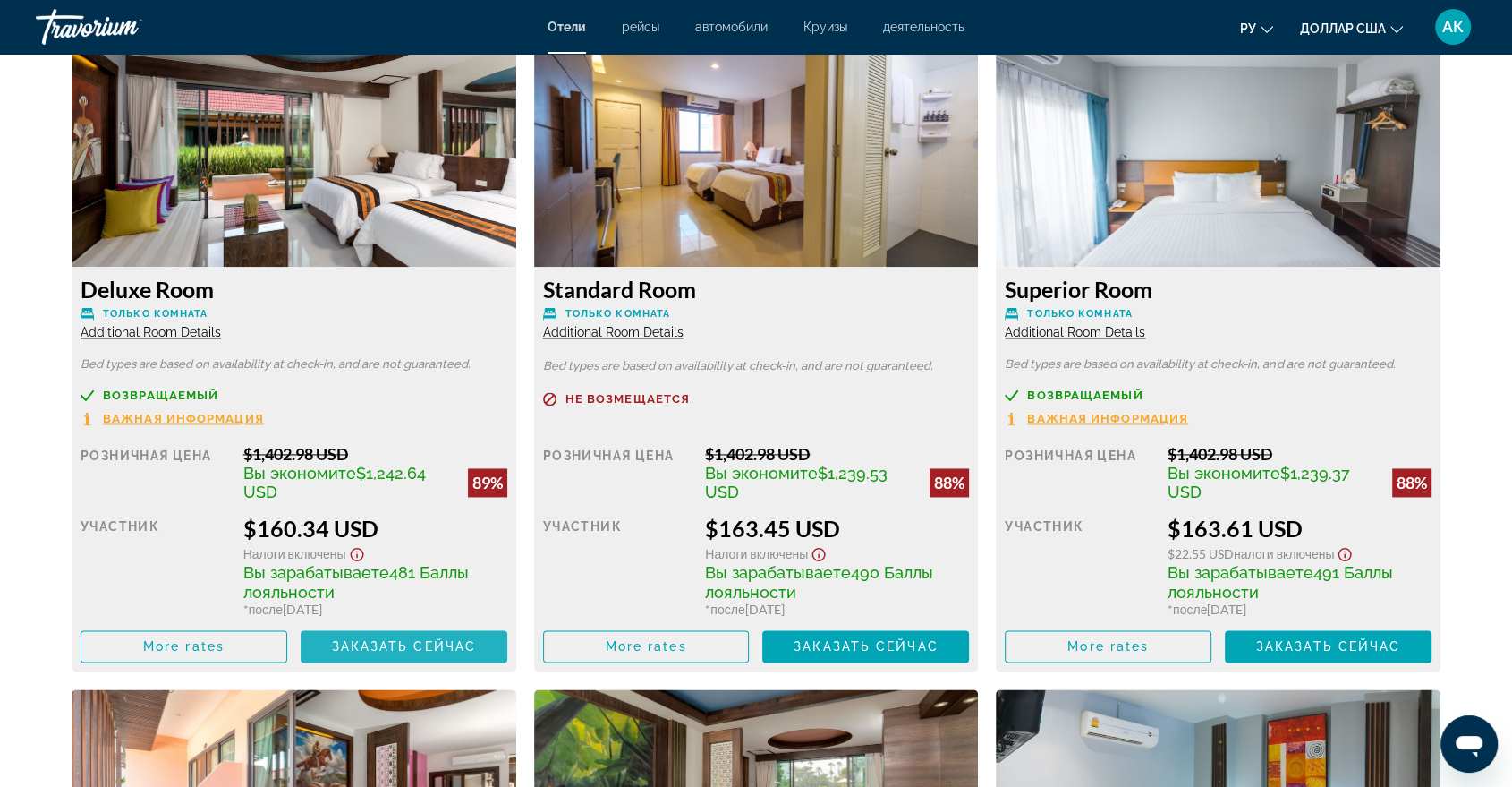
click at [433, 644] on span "Заказать сейчас" at bounding box center [403, 646] width 145 height 14
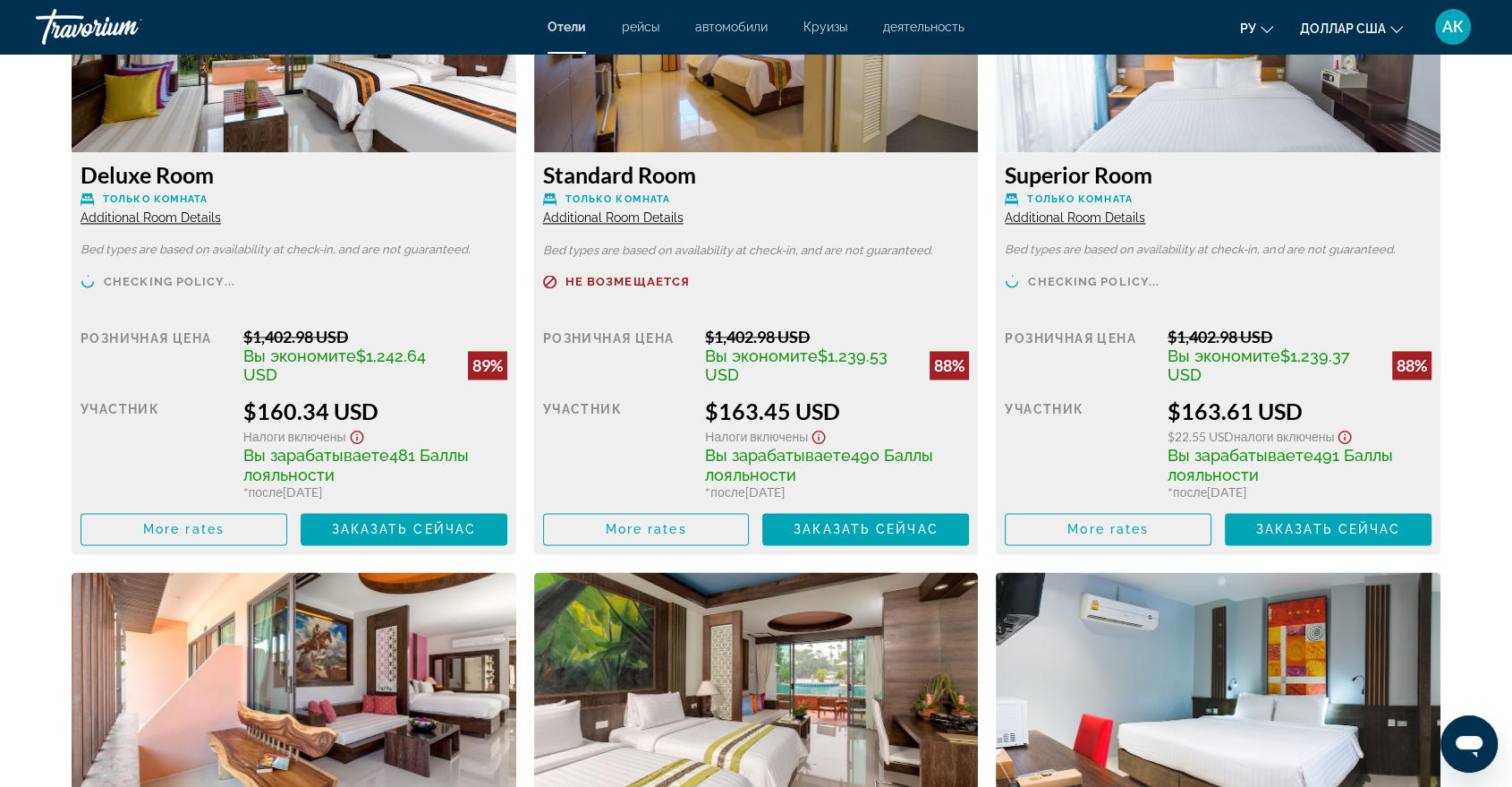
scroll to position [2704, 0]
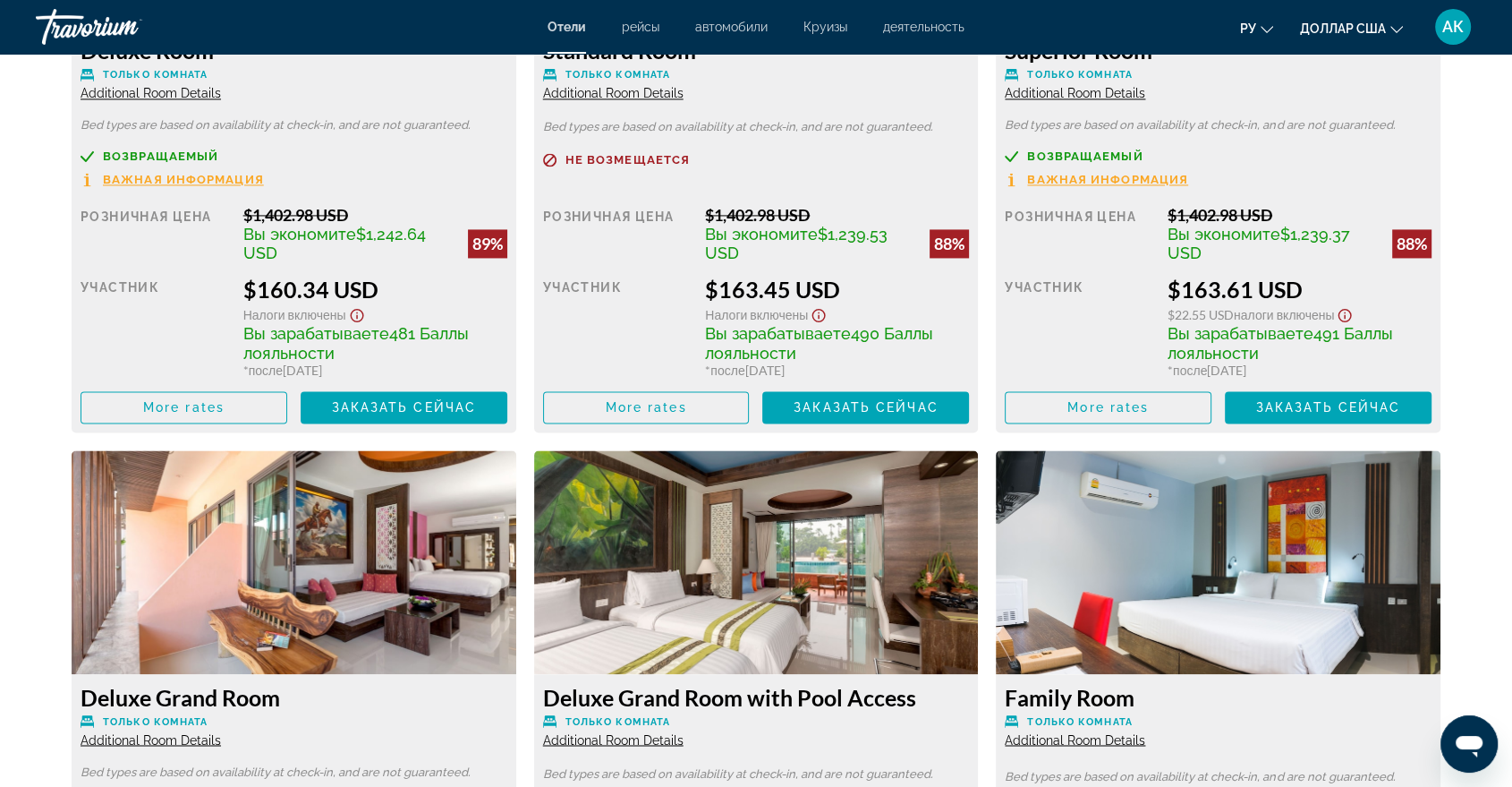
click at [103, 90] on span "Additional Room Details" at bounding box center [151, 93] width 140 height 14
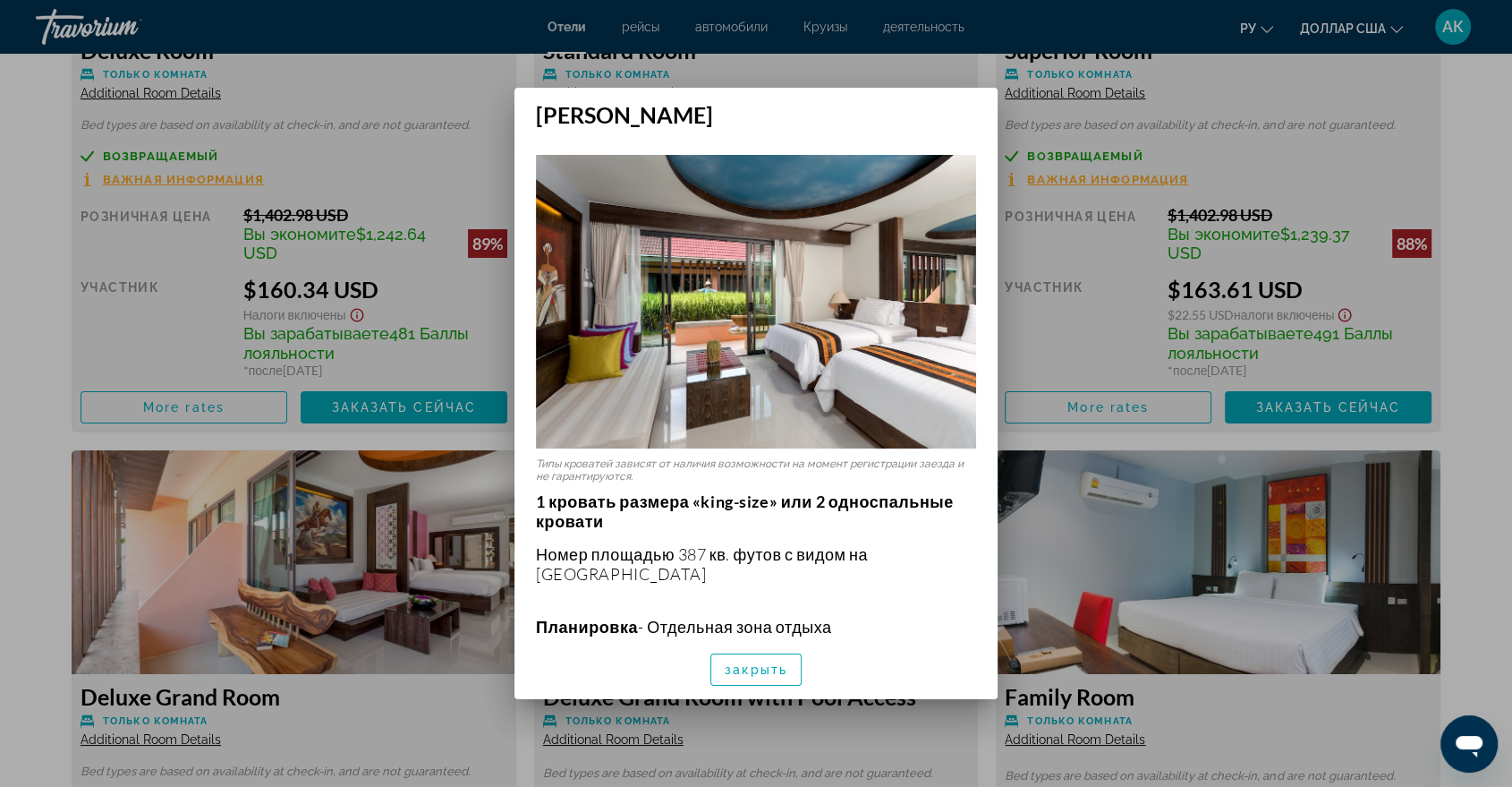
click at [443, 178] on div at bounding box center [756, 393] width 1512 height 787
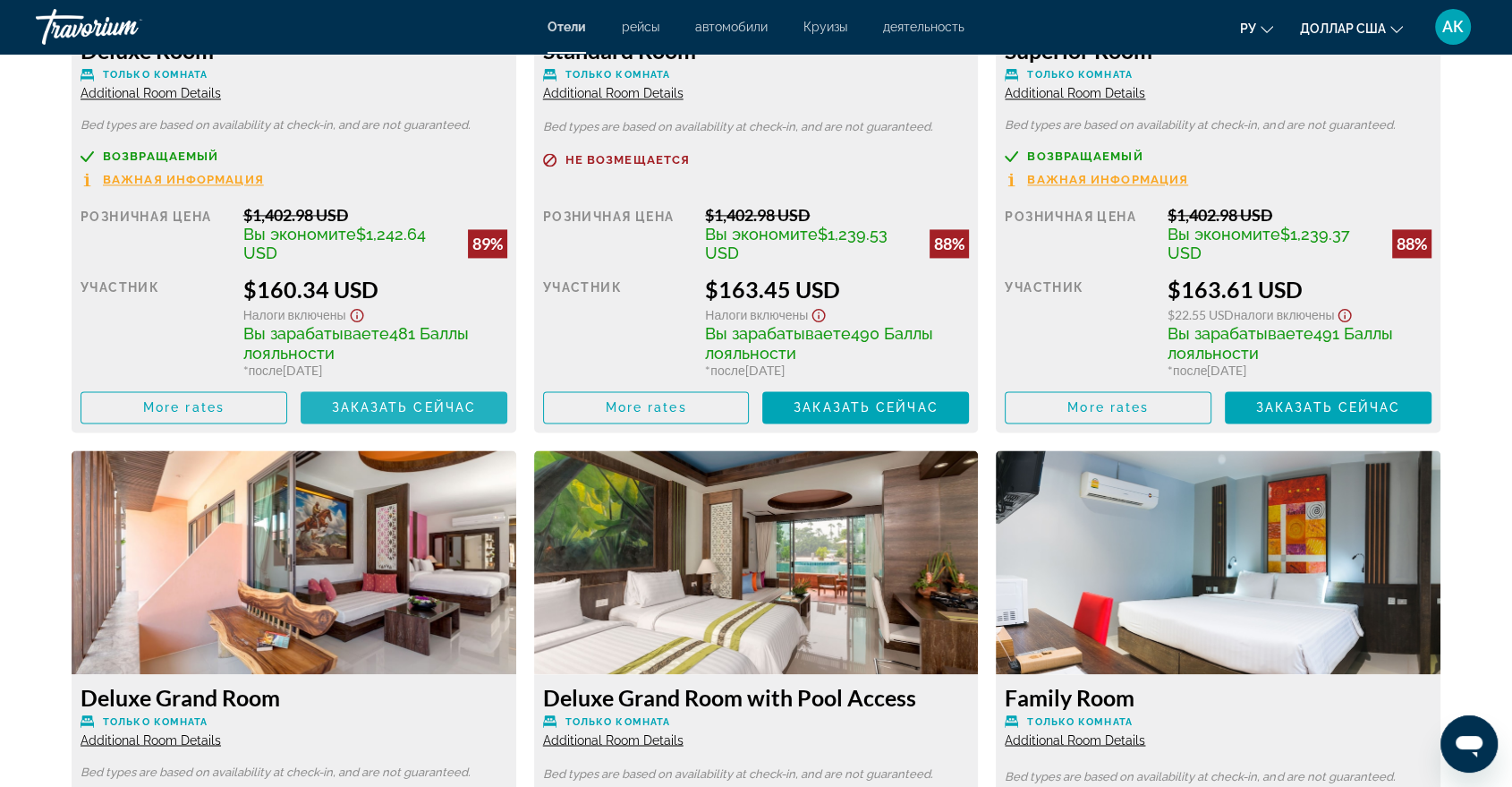
click at [382, 406] on span "Заказать сейчас" at bounding box center [403, 407] width 145 height 14
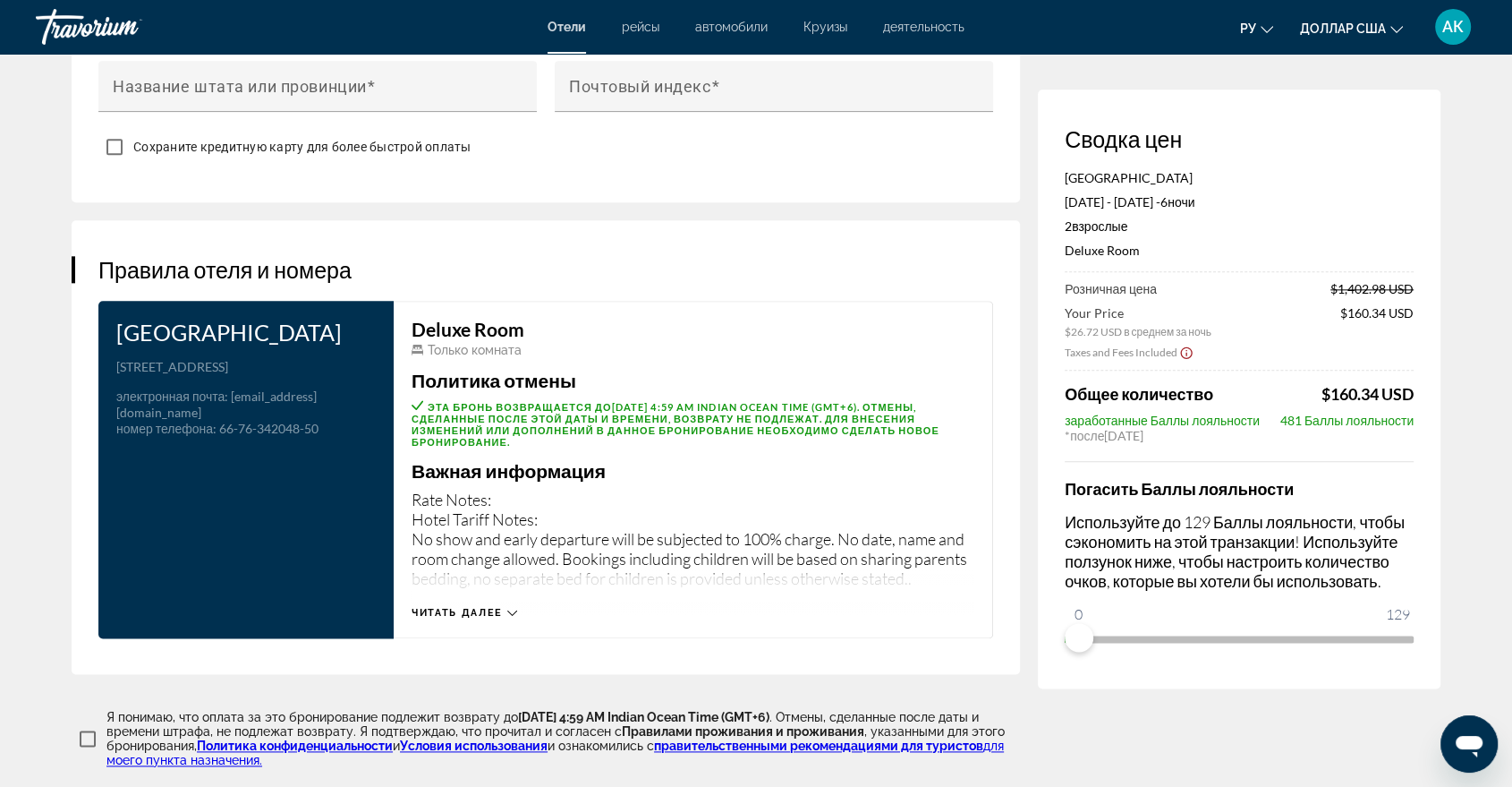
scroll to position [2108, 0]
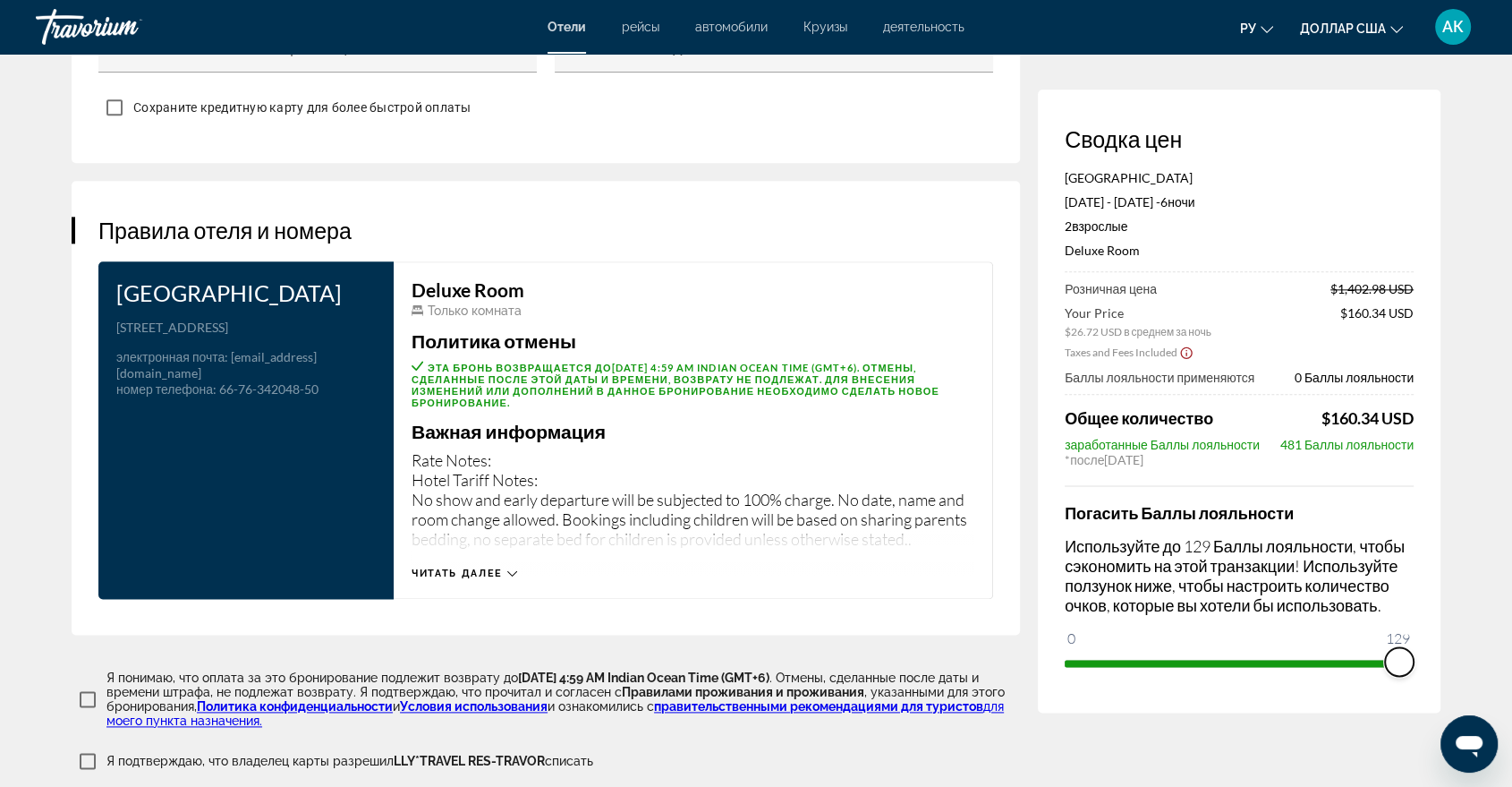
drag, startPoint x: 1080, startPoint y: 634, endPoint x: 1409, endPoint y: 669, distance: 330.9
click at [1409, 669] on span "ngx-slider" at bounding box center [1400, 662] width 29 height 29
drag, startPoint x: 1397, startPoint y: 658, endPoint x: 1464, endPoint y: 650, distance: 67.5
click at [1457, 27] on font "АК" at bounding box center [1453, 26] width 22 height 19
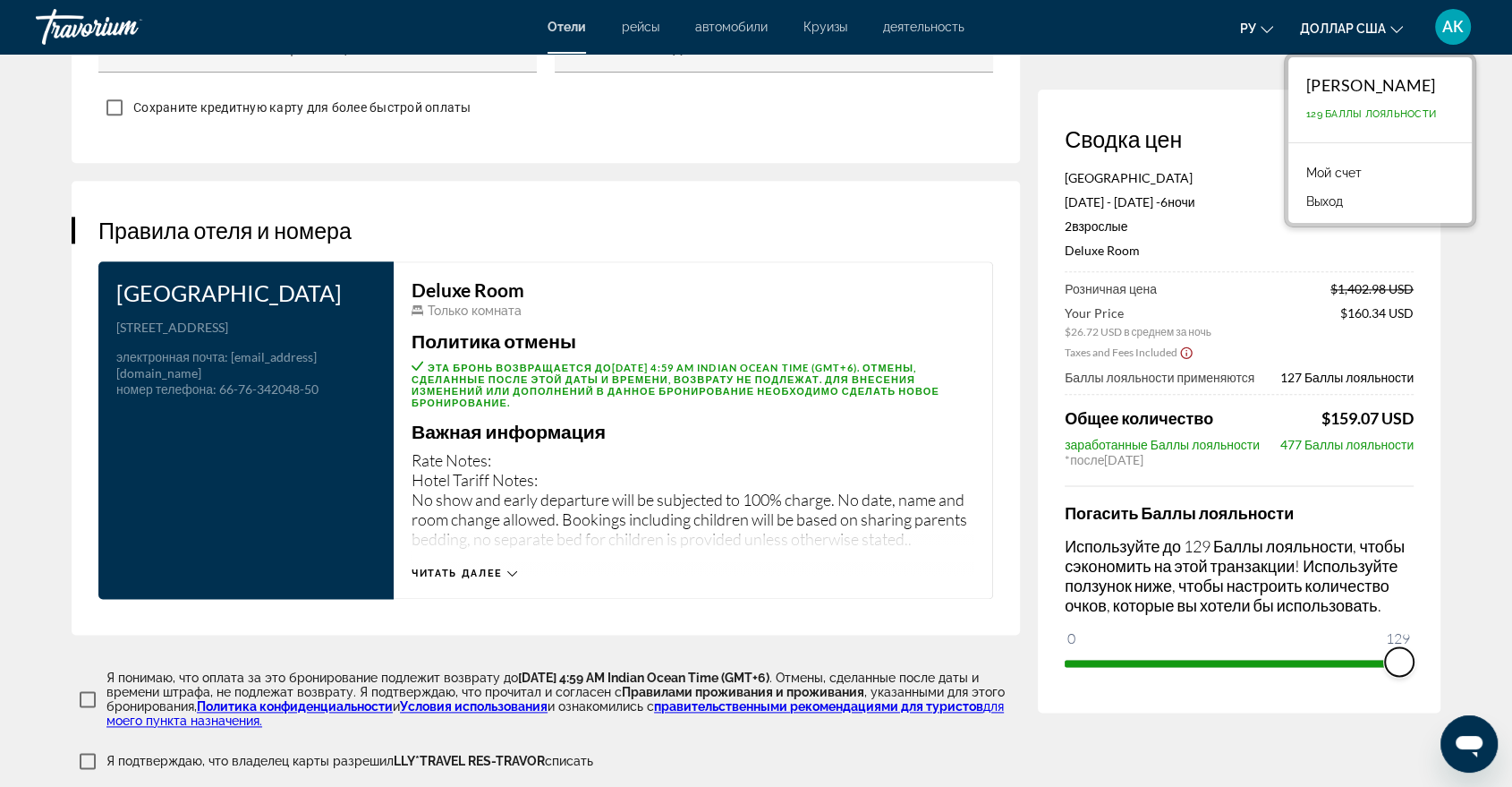
drag, startPoint x: 1388, startPoint y: 660, endPoint x: 1437, endPoint y: 672, distance: 50.4
click at [1437, 672] on div "Сводка цен Naina Resort & Spa [DATE] - [DATE] - 6 ночь ночи 2 Взрослый Взрослые…" at bounding box center [1240, 401] width 402 height 623
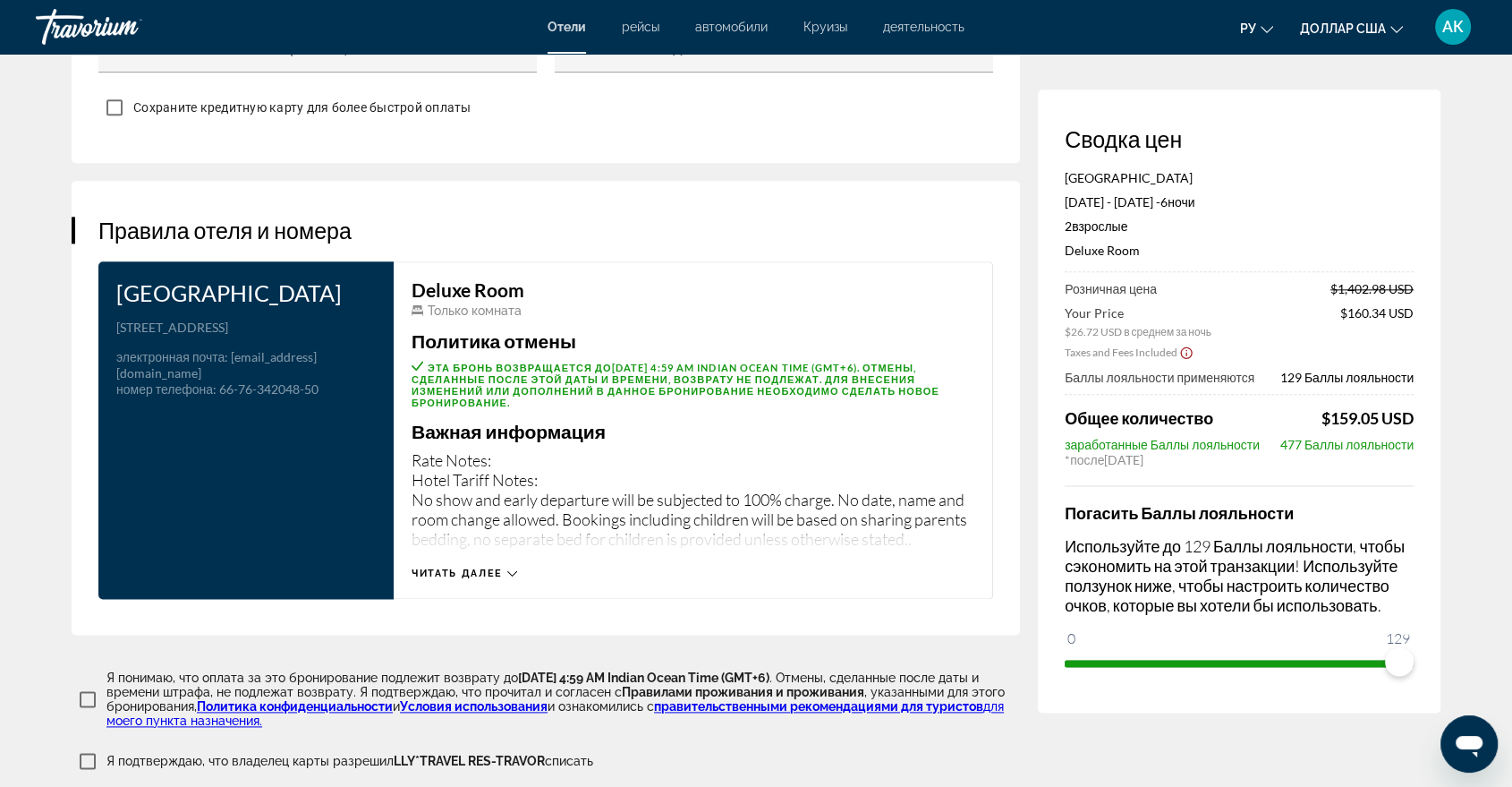
click at [1451, 23] on font "АК" at bounding box center [1453, 26] width 22 height 19
click at [1342, 175] on font "Мой счет" at bounding box center [1333, 172] width 55 height 14
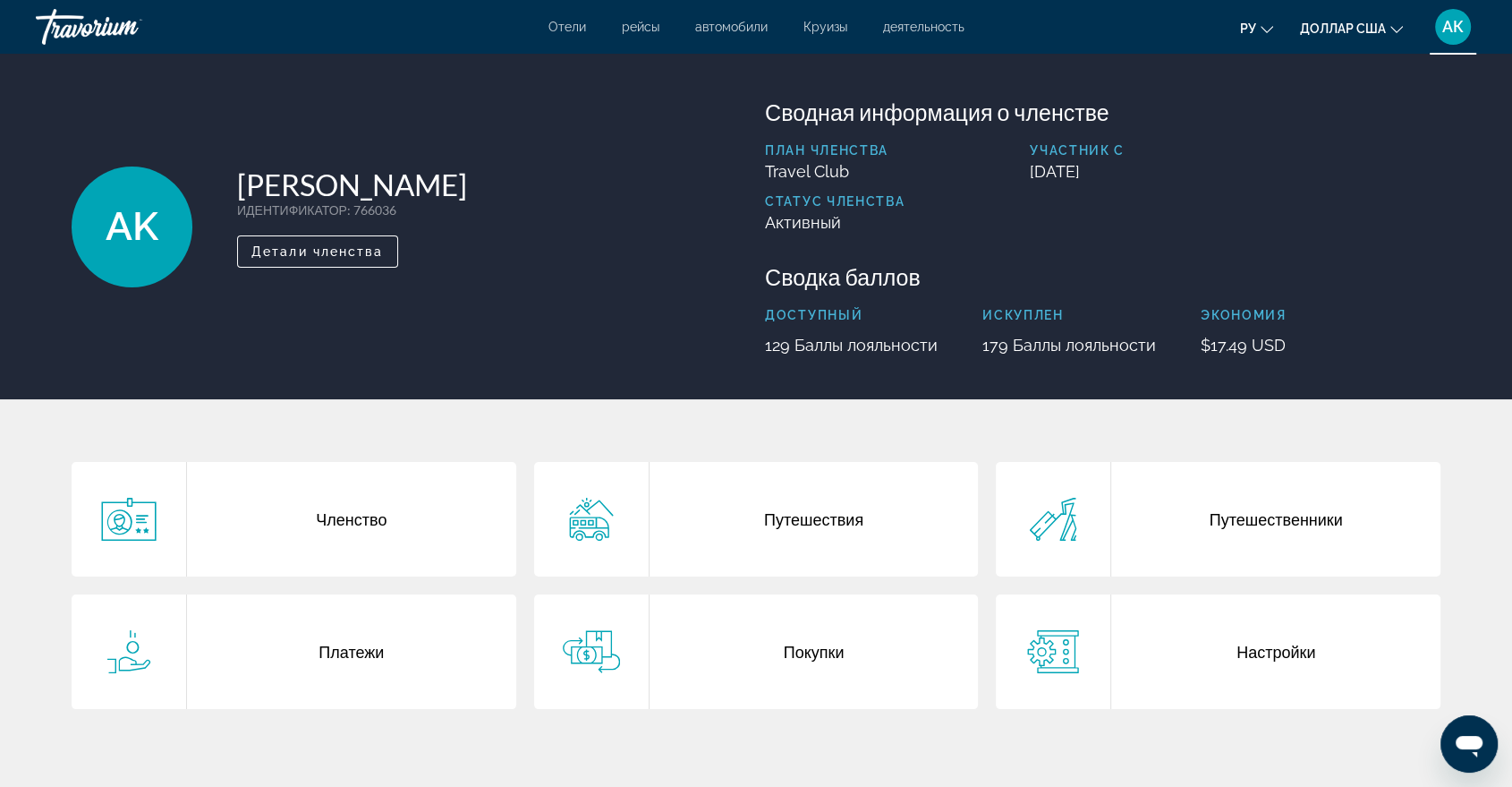
click at [766, 657] on div "Покупки" at bounding box center [814, 651] width 329 height 114
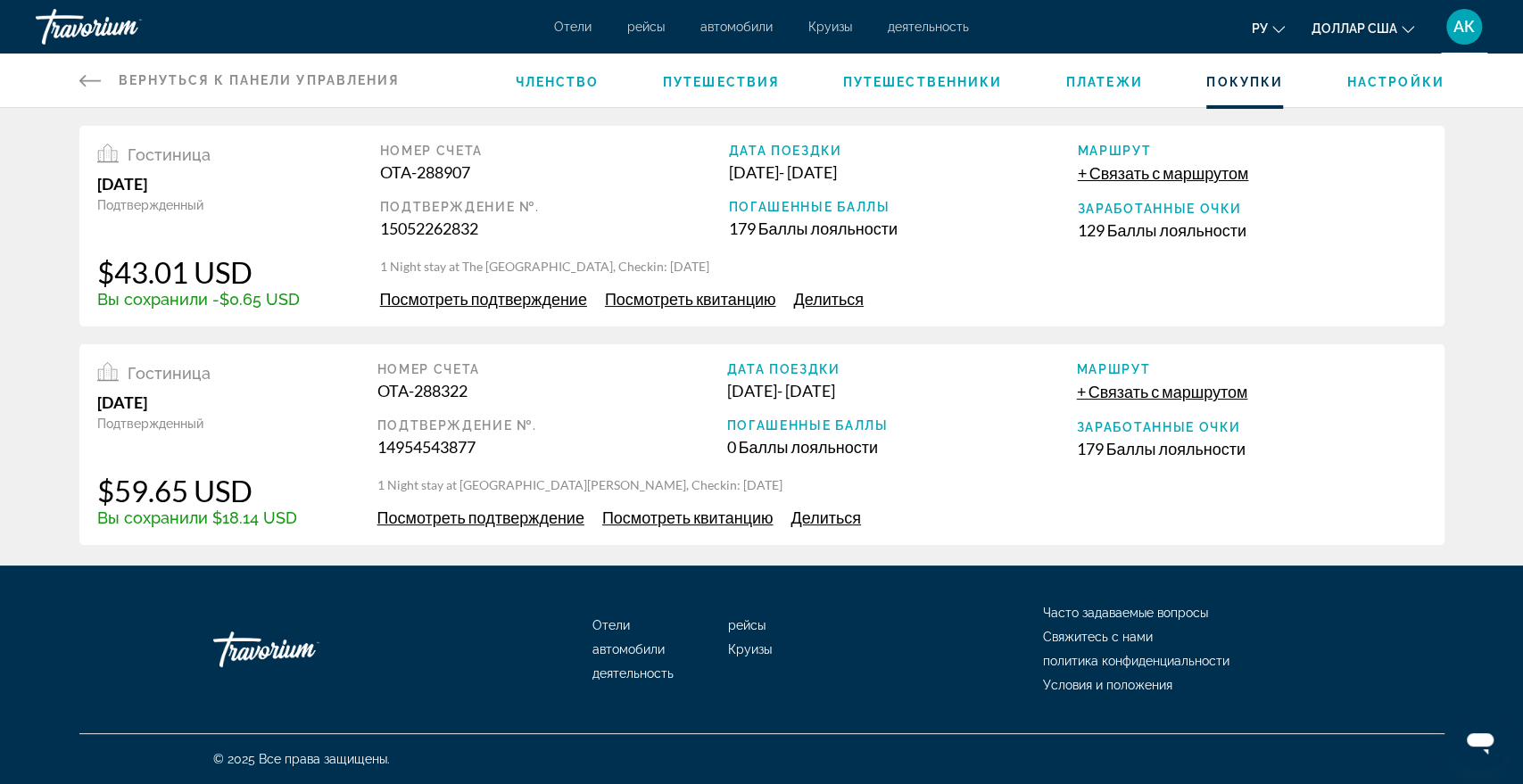
click at [485, 522] on span "Посмотреть подтверждение" at bounding box center [481, 516] width 207 height 20
